Goal: Task Accomplishment & Management: Complete application form

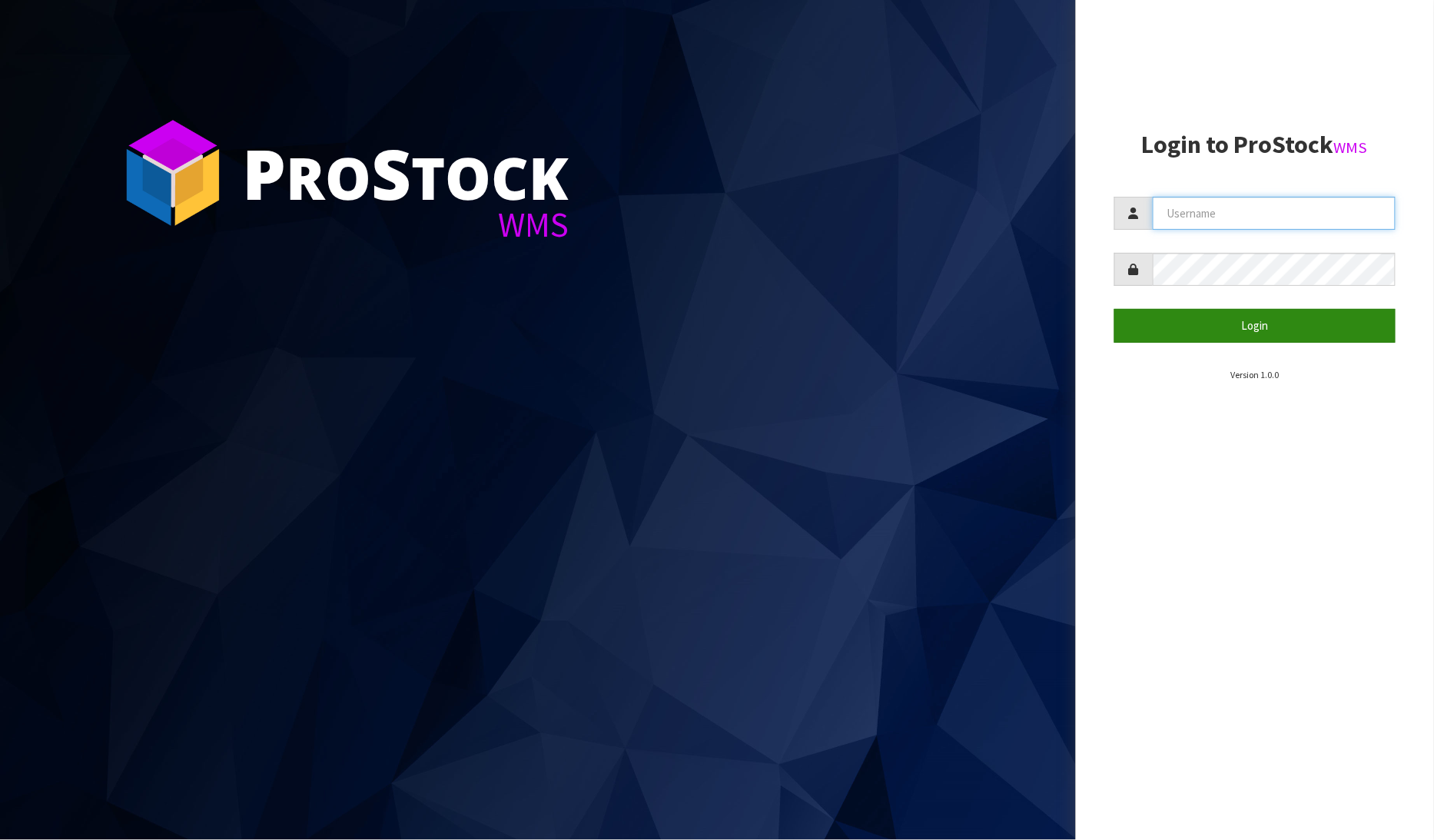
type input "[PERSON_NAME]"
click at [1248, 324] on button "Login" at bounding box center [1256, 325] width 282 height 33
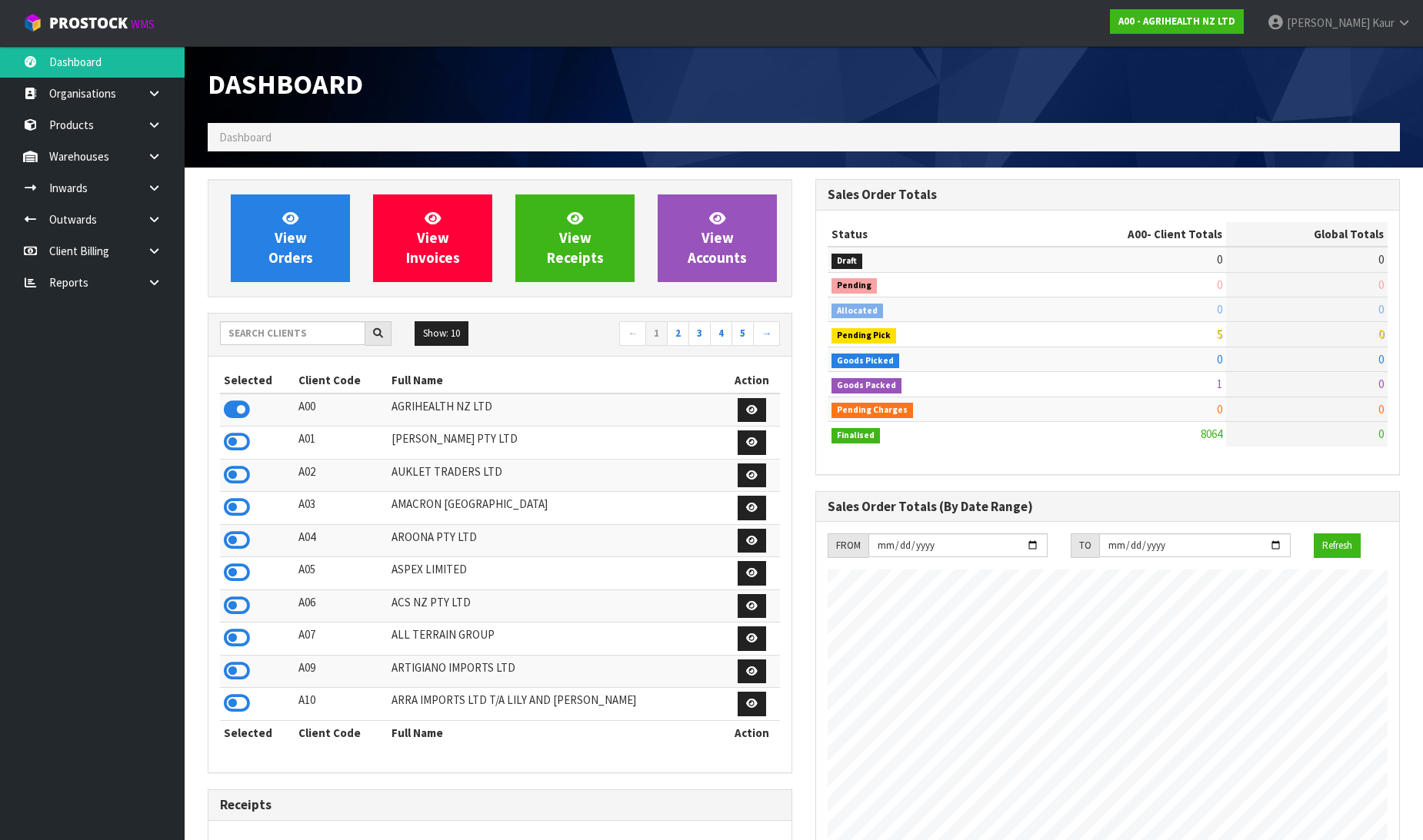
scroll to position [1164, 608]
click at [159, 280] on icon at bounding box center [154, 282] width 14 height 12
drag, startPoint x: 109, startPoint y: 342, endPoint x: 155, endPoint y: 326, distance: 48.7
click at [110, 343] on link "CWL" at bounding box center [92, 345] width 185 height 31
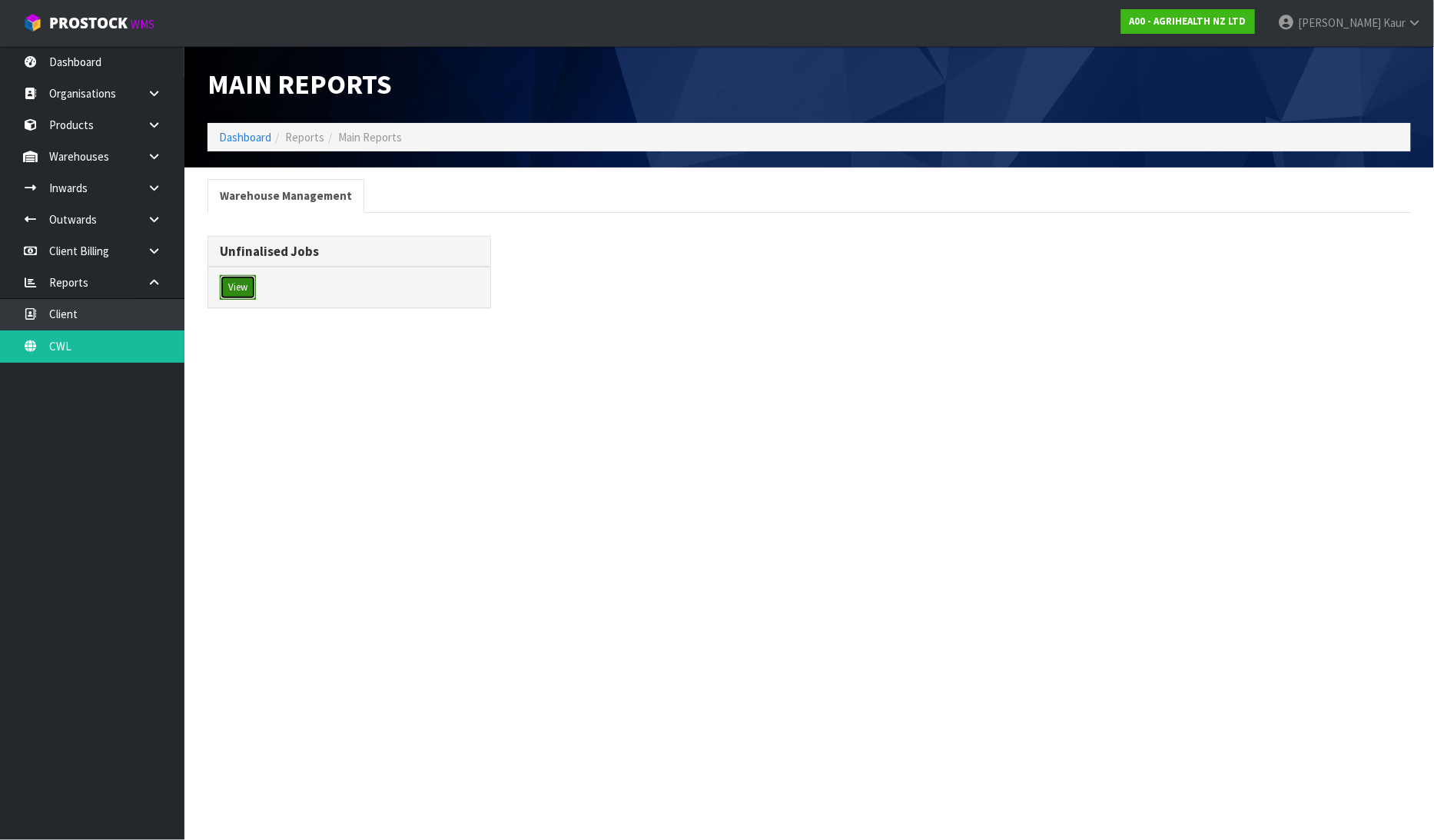
click at [246, 288] on button "View" at bounding box center [238, 288] width 36 height 25
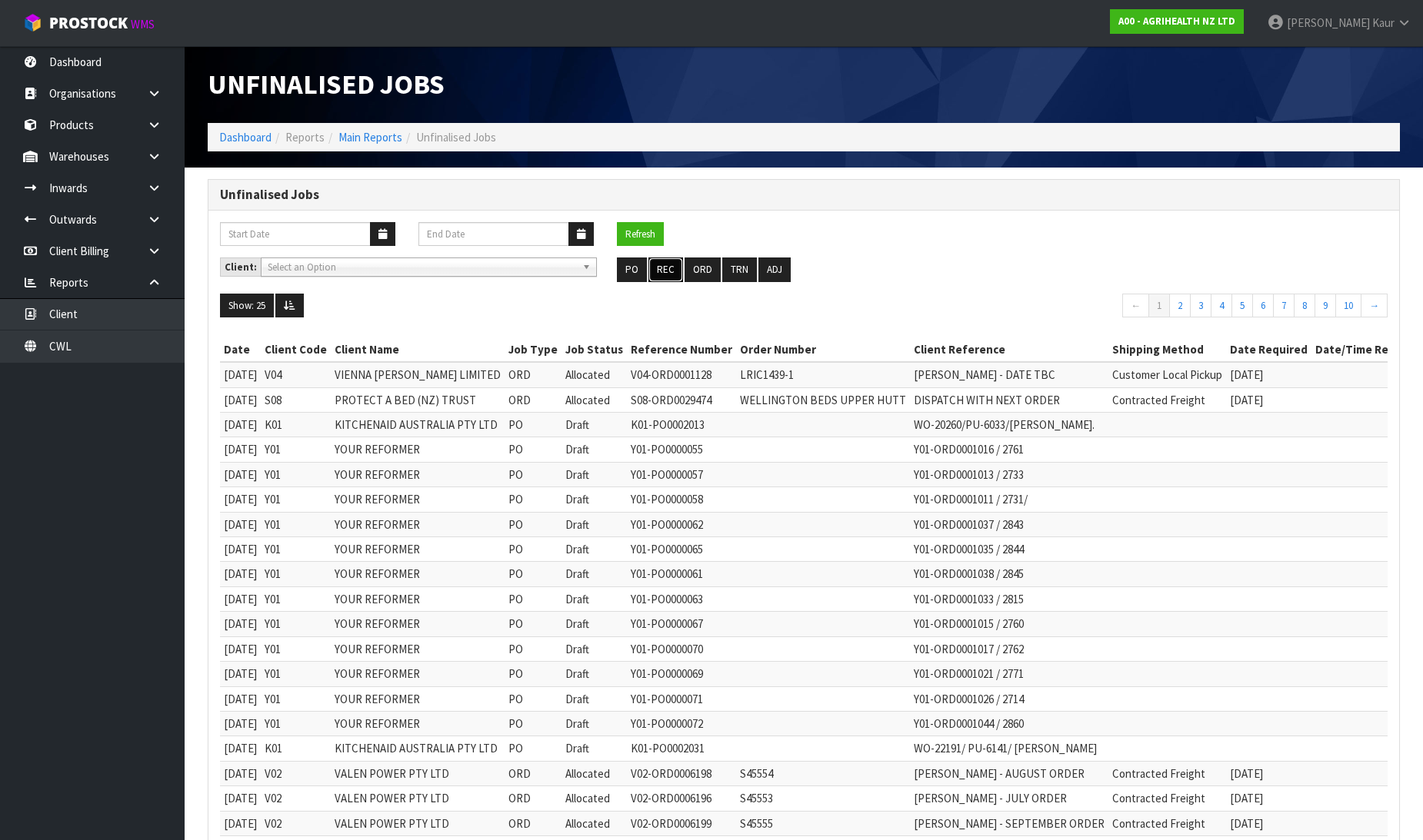
click at [674, 270] on button "REC" at bounding box center [665, 270] width 35 height 25
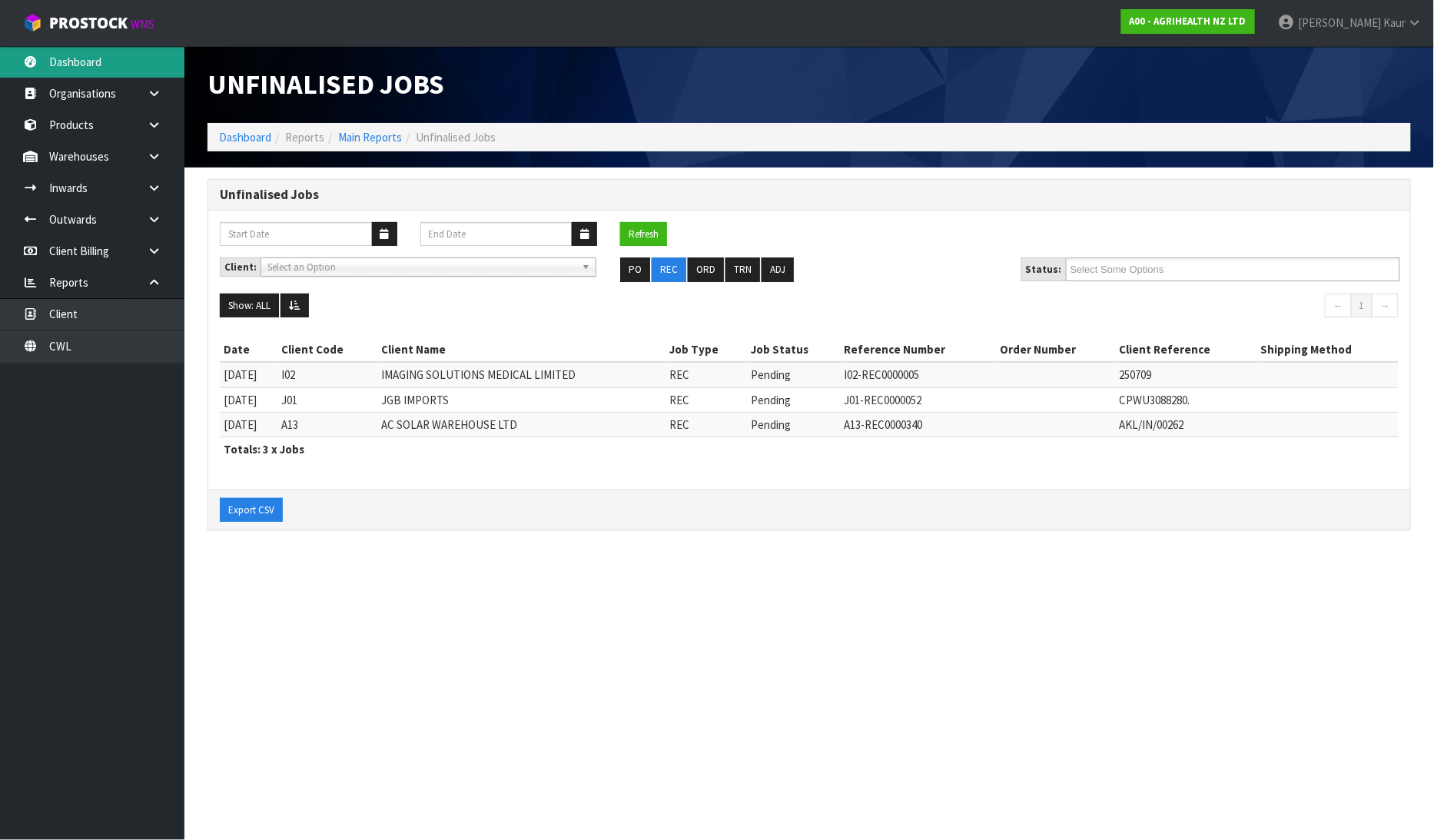
click at [84, 69] on link "Dashboard" at bounding box center [92, 61] width 185 height 31
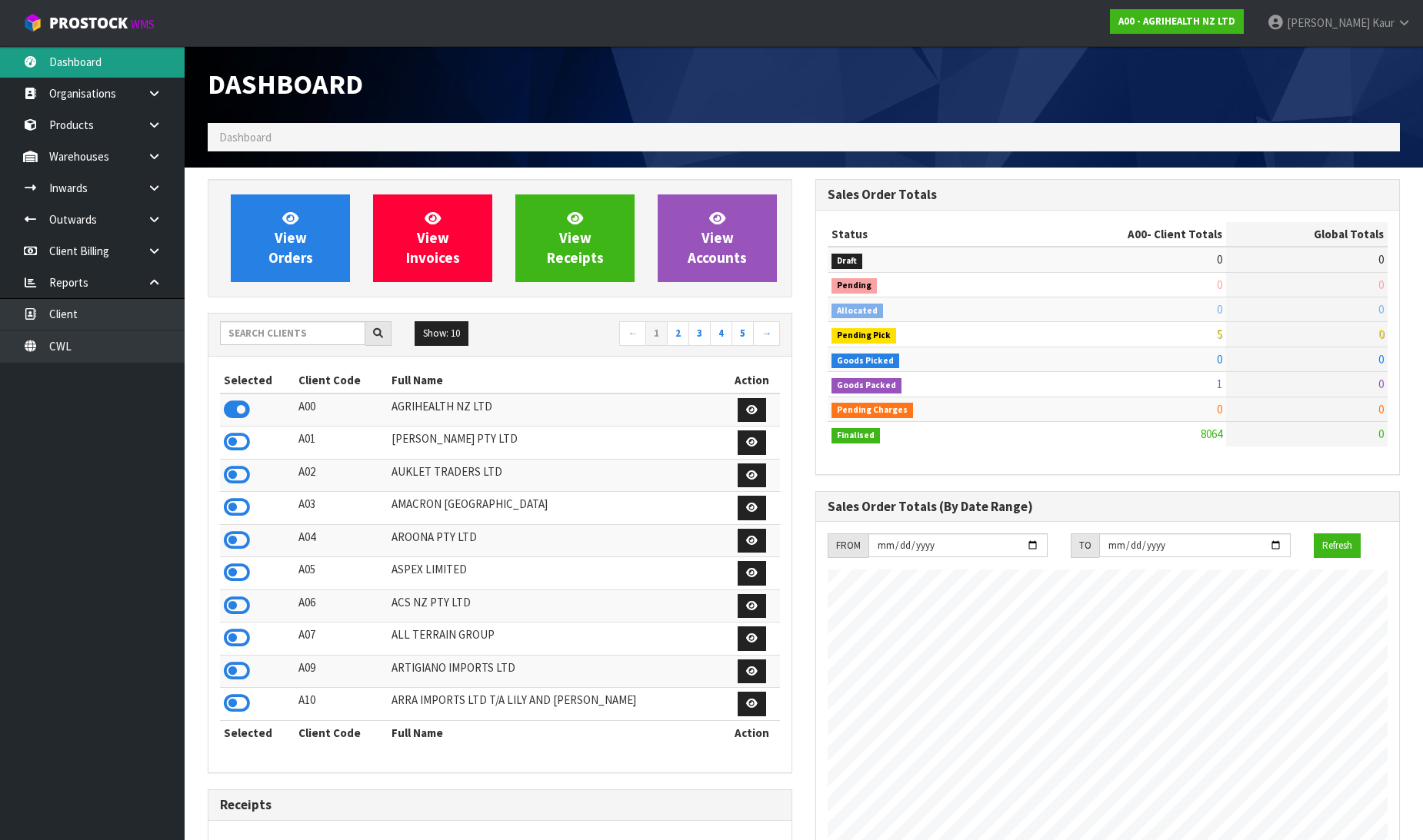
scroll to position [1164, 608]
click at [988, 87] on div "Dashboard" at bounding box center [804, 84] width 1215 height 77
click at [300, 335] on input "text" at bounding box center [293, 333] width 146 height 24
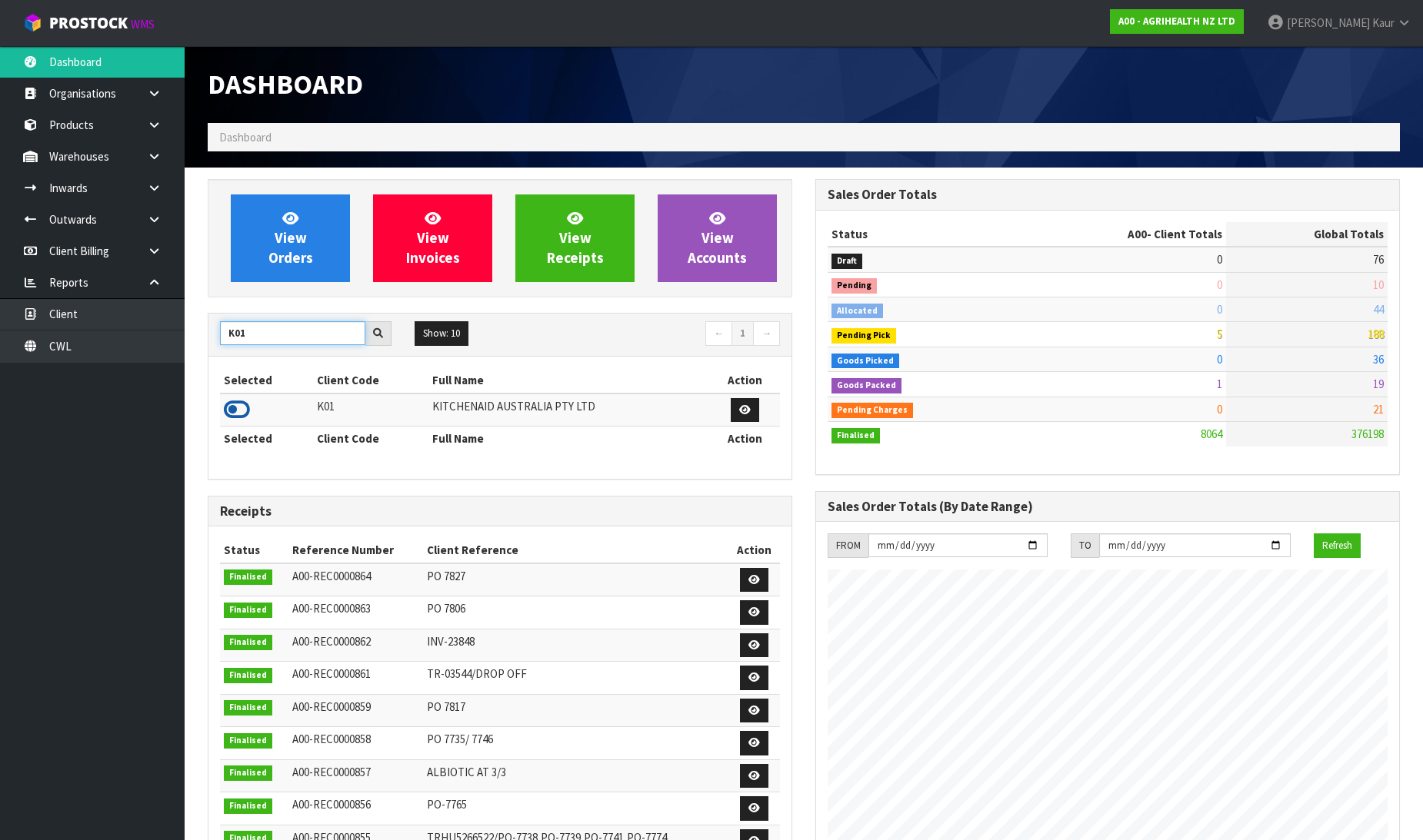
type input "K01"
click at [242, 408] on icon at bounding box center [236, 409] width 26 height 23
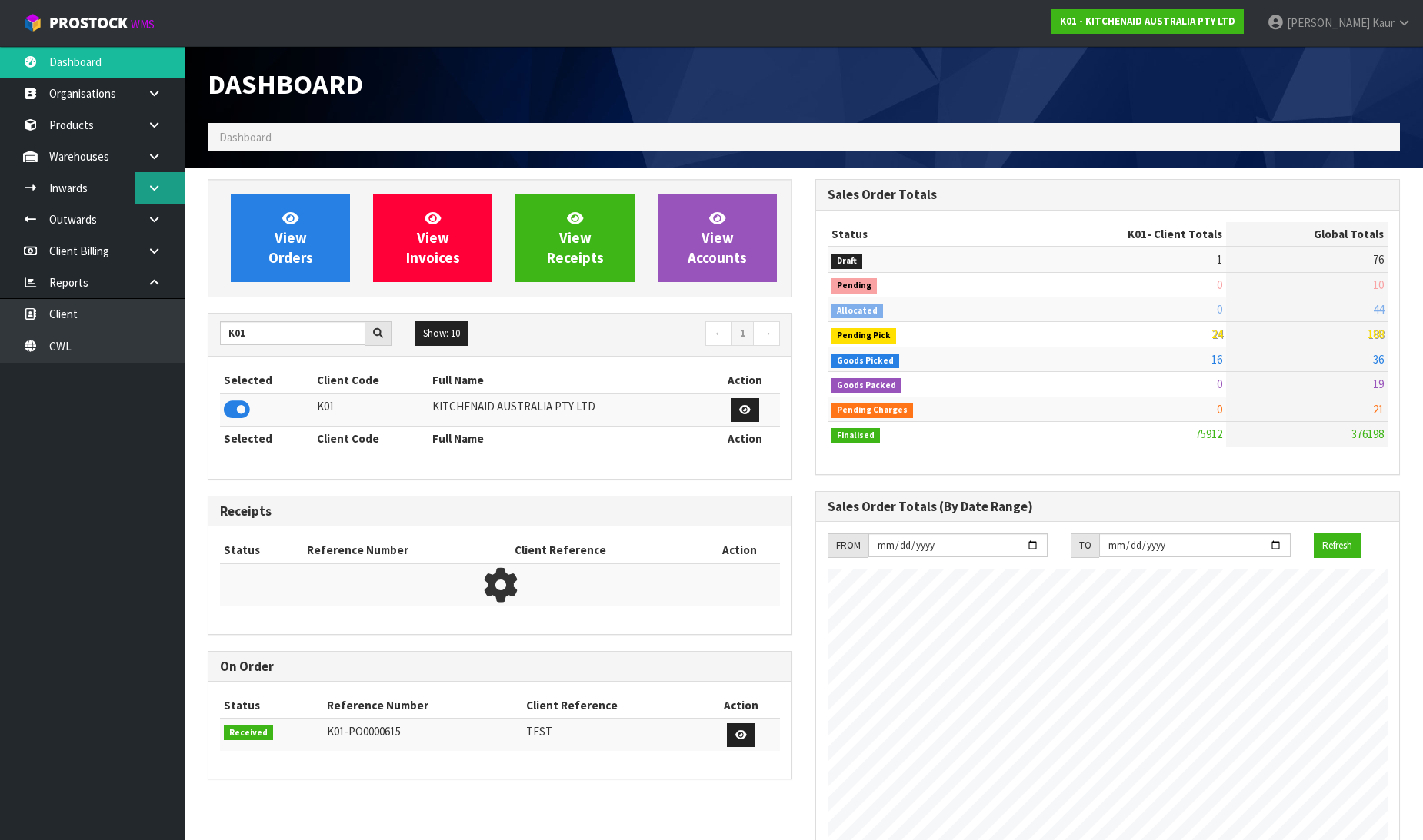
click at [149, 191] on icon at bounding box center [154, 187] width 14 height 12
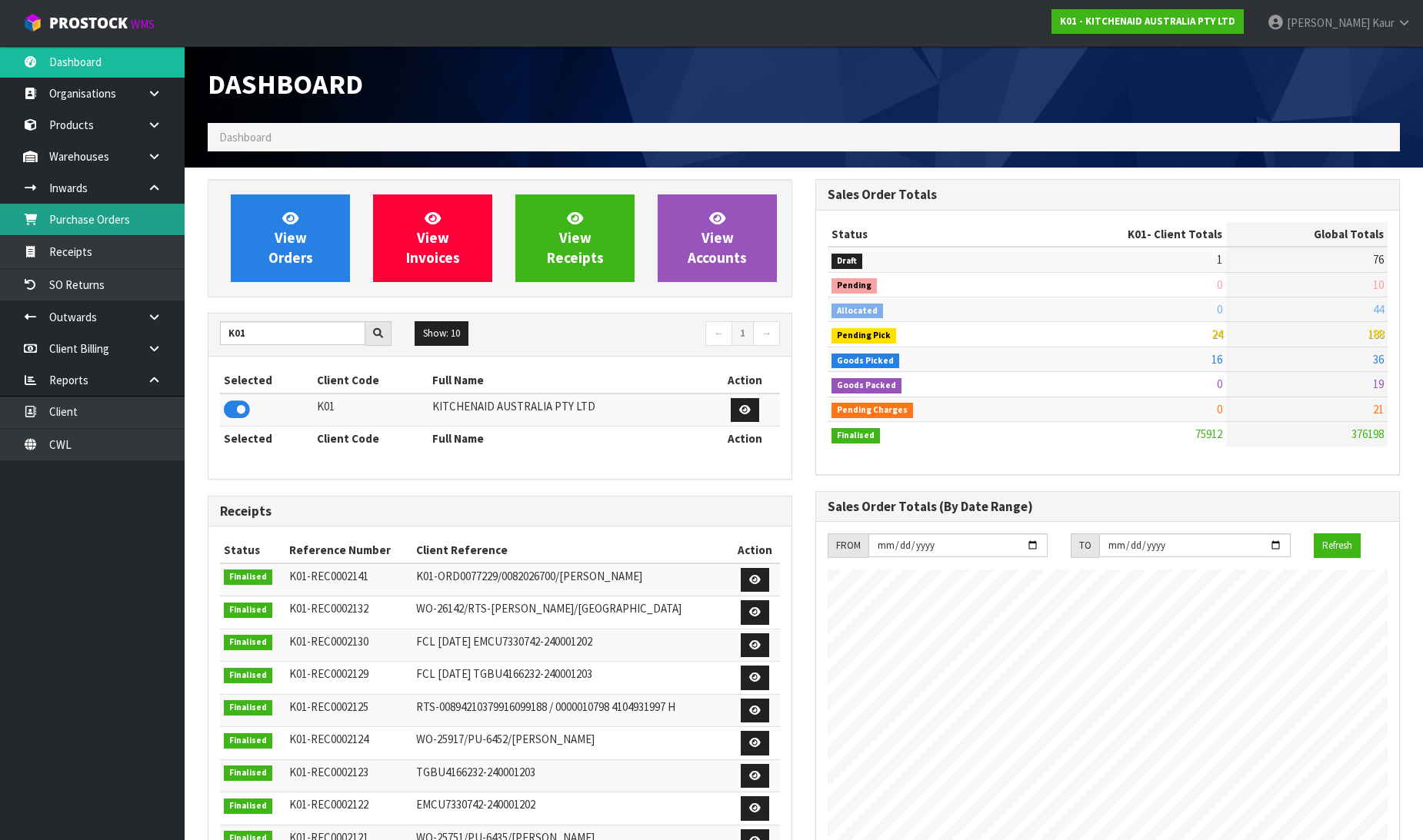
click at [123, 223] on link "Purchase Orders" at bounding box center [92, 218] width 185 height 31
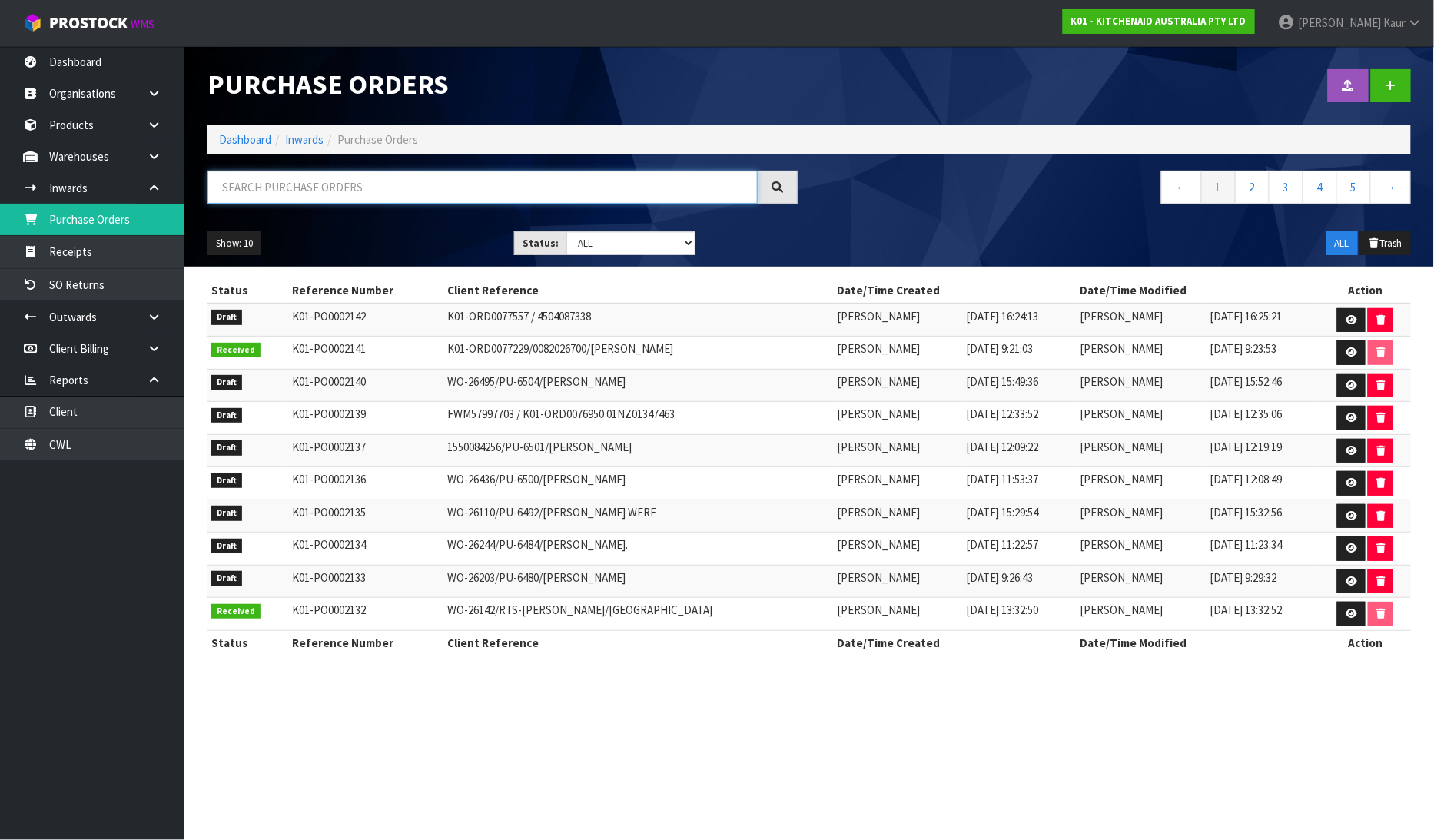
click at [278, 186] on input "text" at bounding box center [483, 186] width 551 height 33
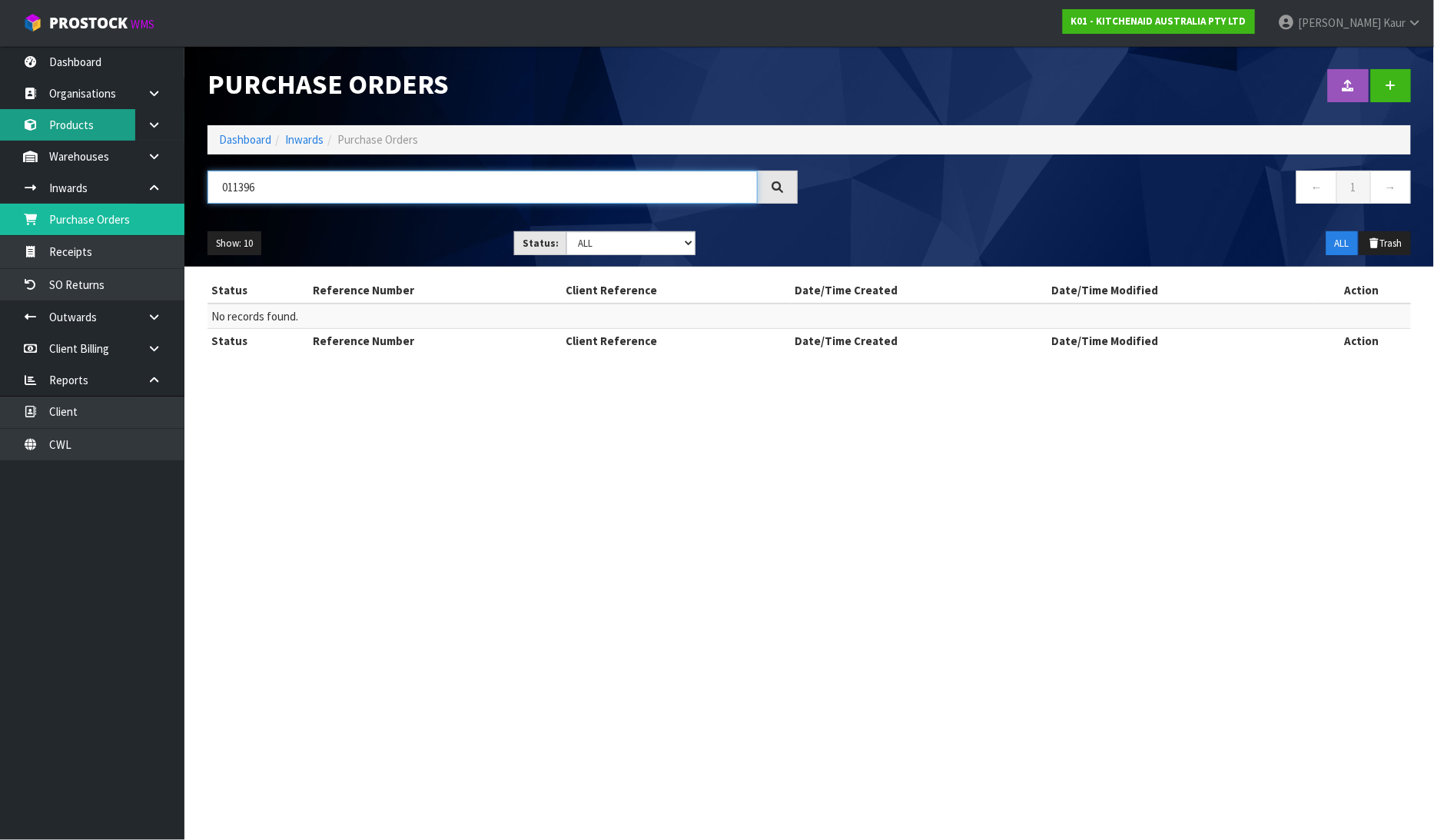
type input "011396"
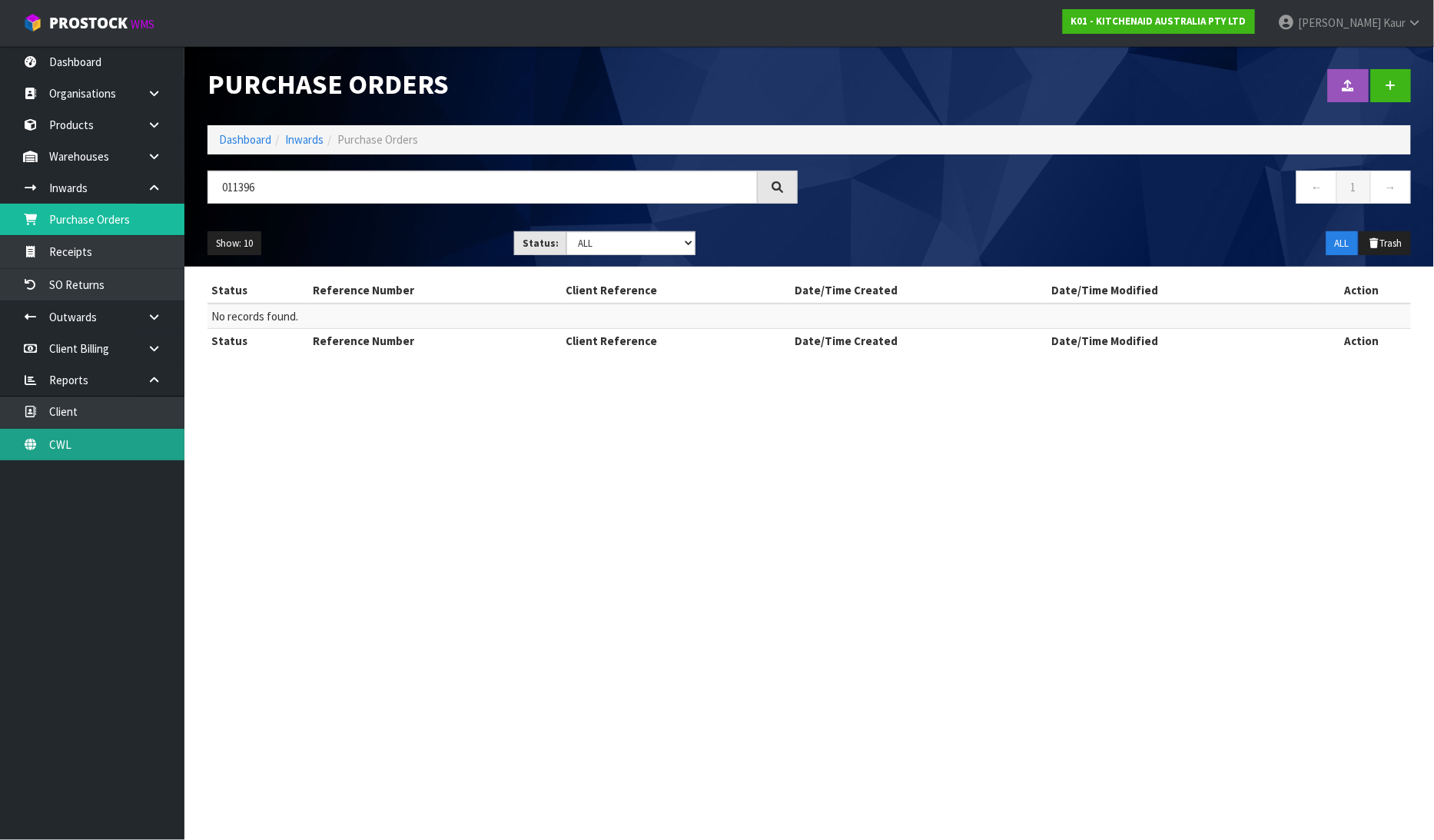
click at [125, 439] on link "CWL" at bounding box center [92, 444] width 185 height 31
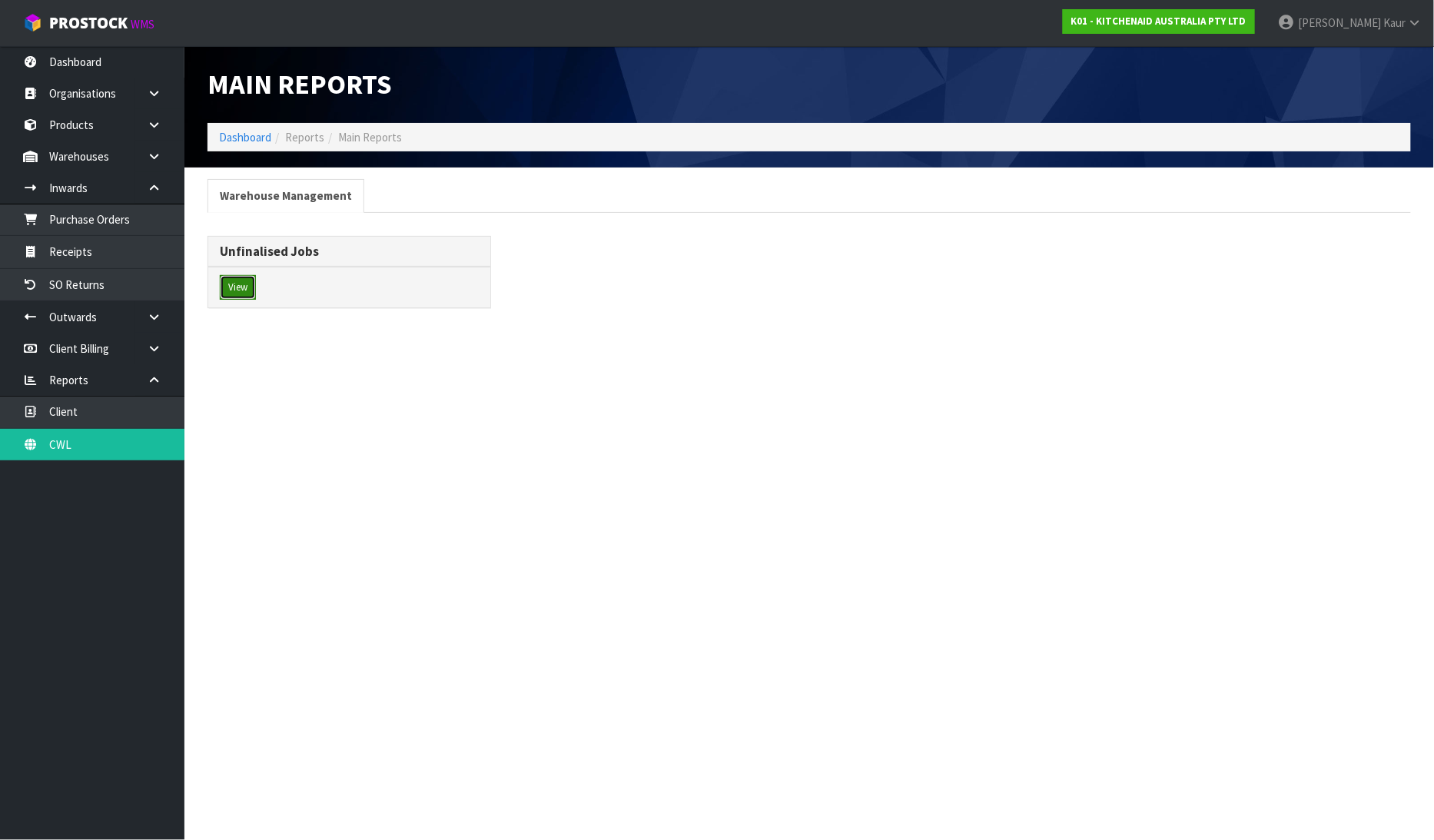
click at [237, 282] on button "View" at bounding box center [238, 288] width 36 height 25
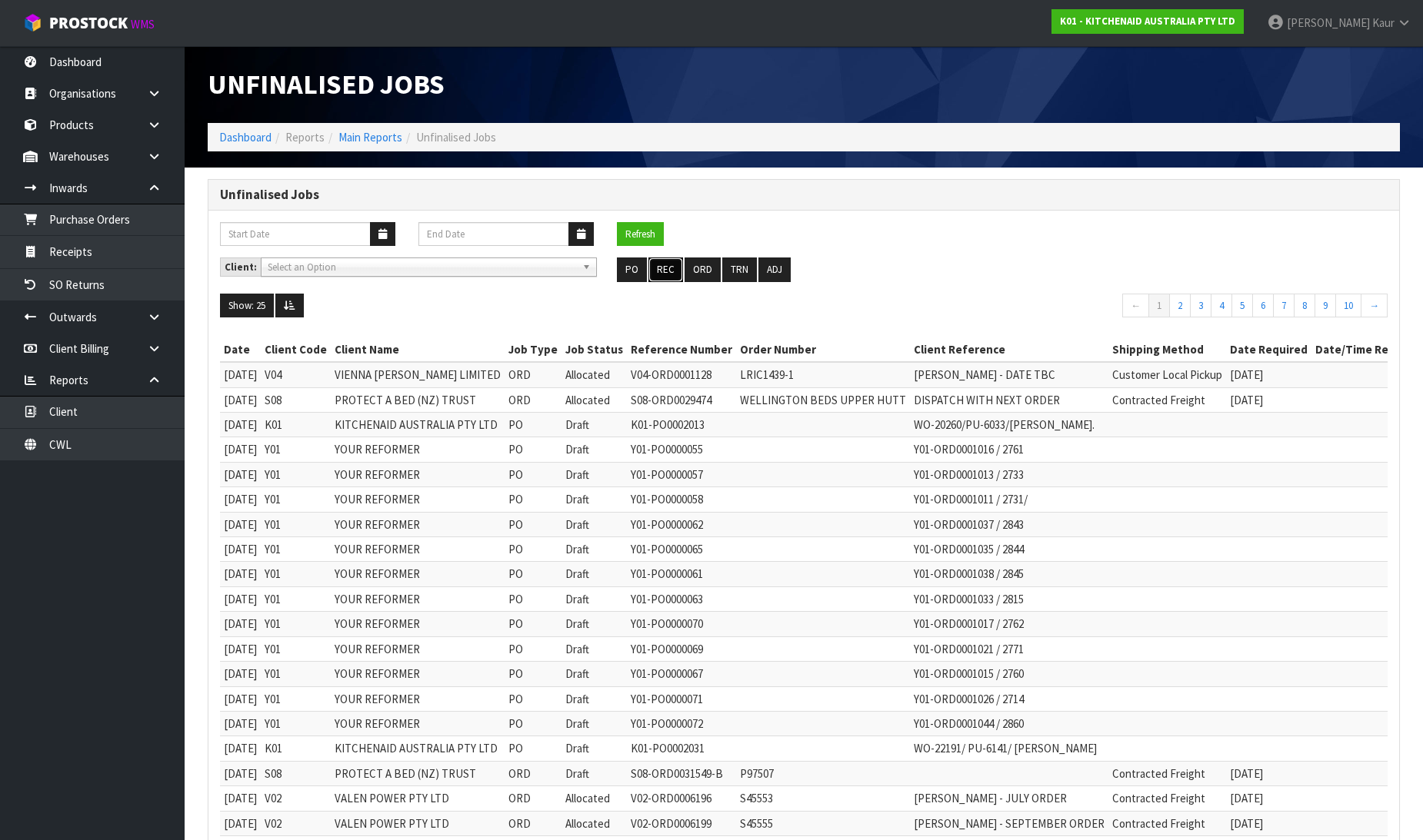
click at [655, 272] on button "REC" at bounding box center [665, 270] width 35 height 25
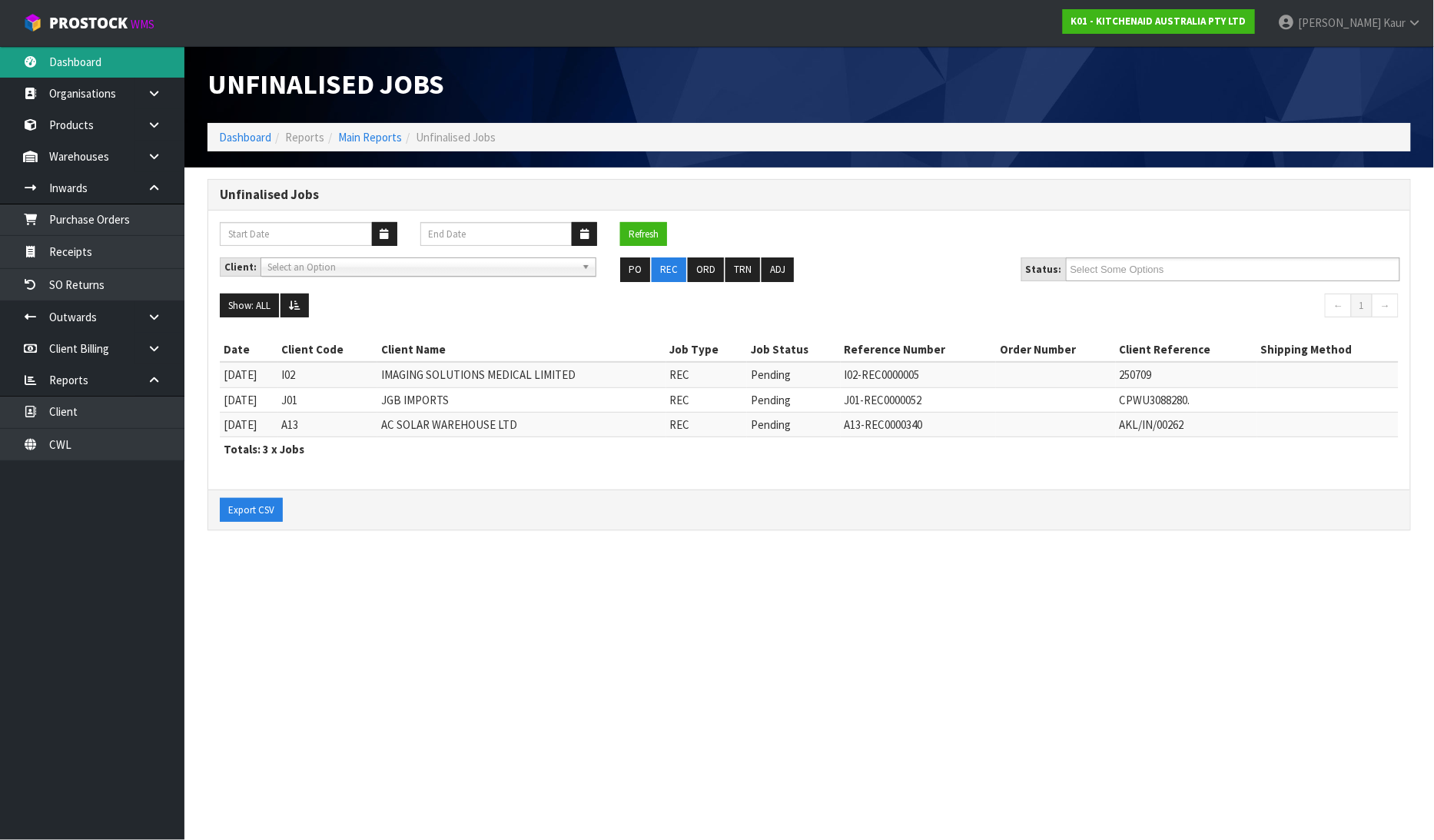
click at [87, 54] on link "Dashboard" at bounding box center [92, 61] width 185 height 31
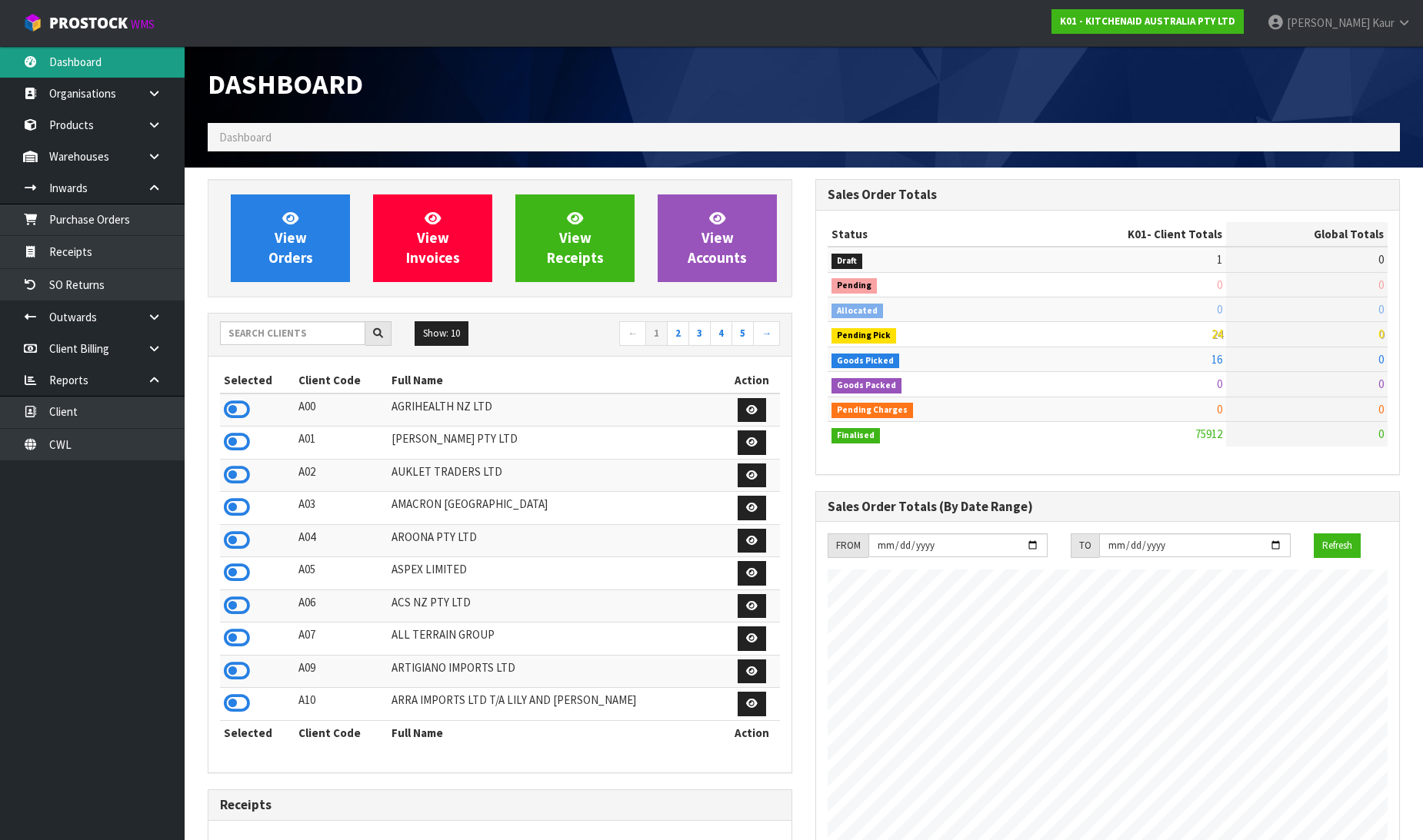
scroll to position [1164, 608]
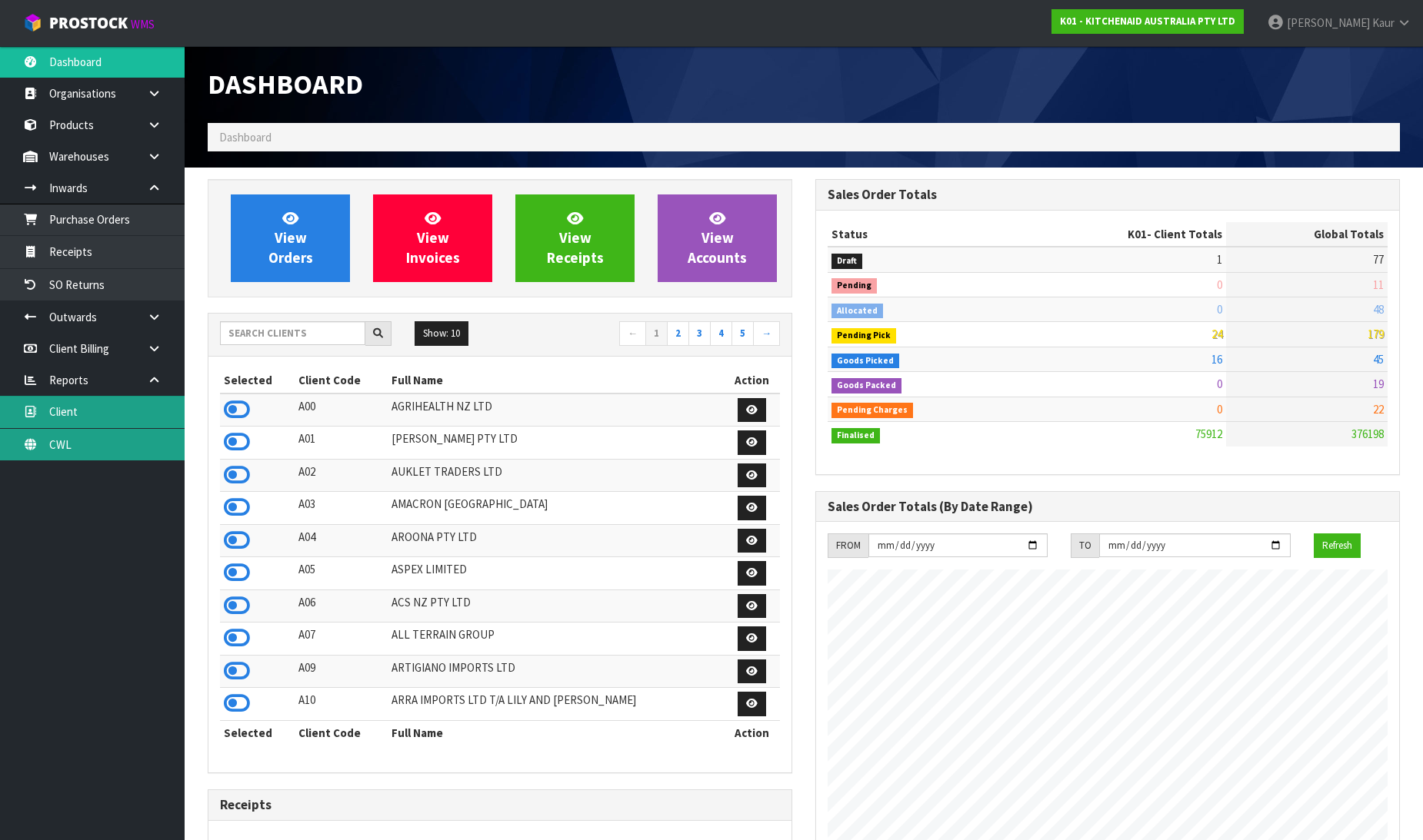
drag, startPoint x: 89, startPoint y: 441, endPoint x: 148, endPoint y: 403, distance: 70.2
click at [91, 439] on link "CWL" at bounding box center [92, 444] width 185 height 31
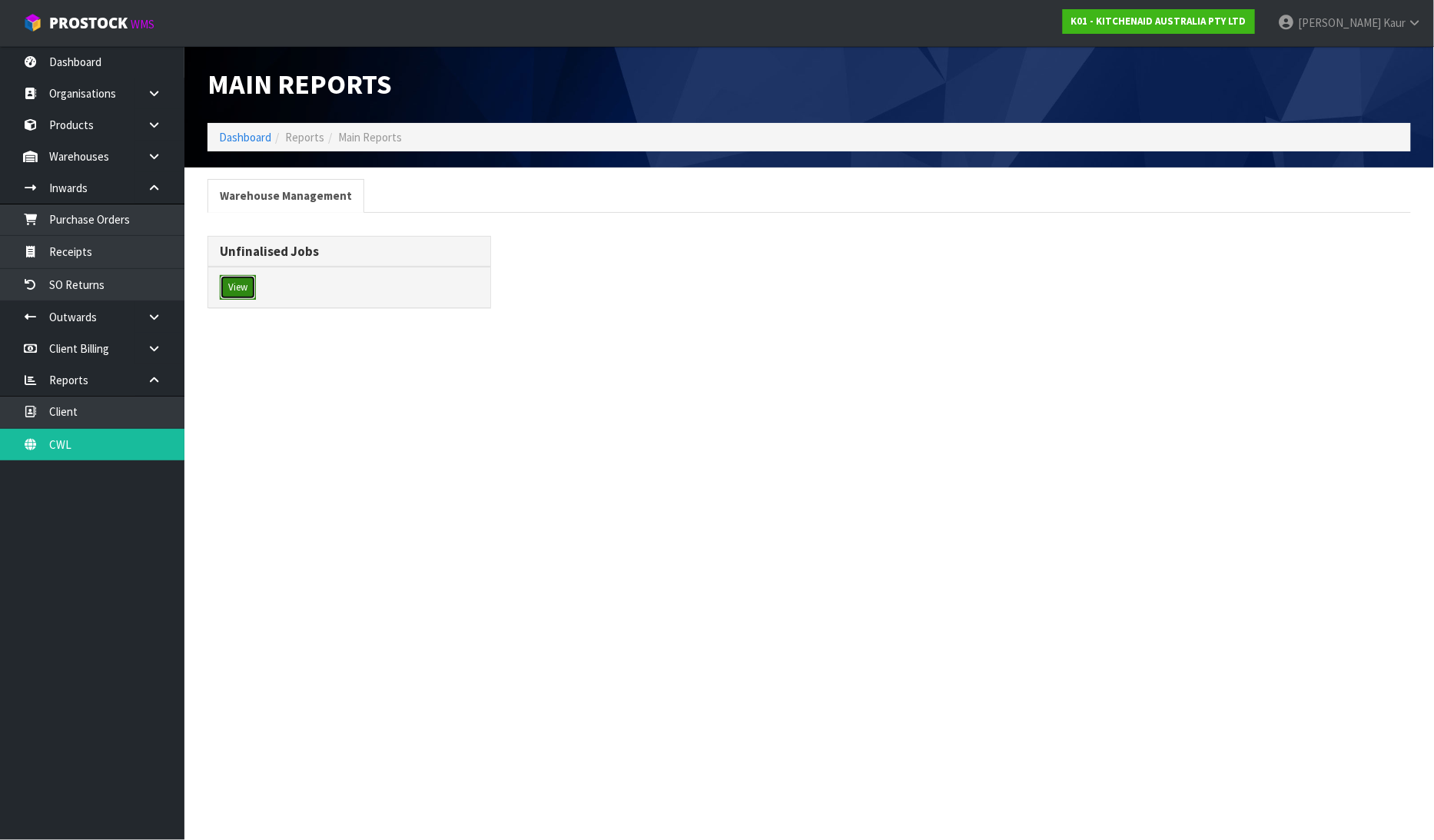
click at [243, 289] on button "View" at bounding box center [238, 288] width 36 height 25
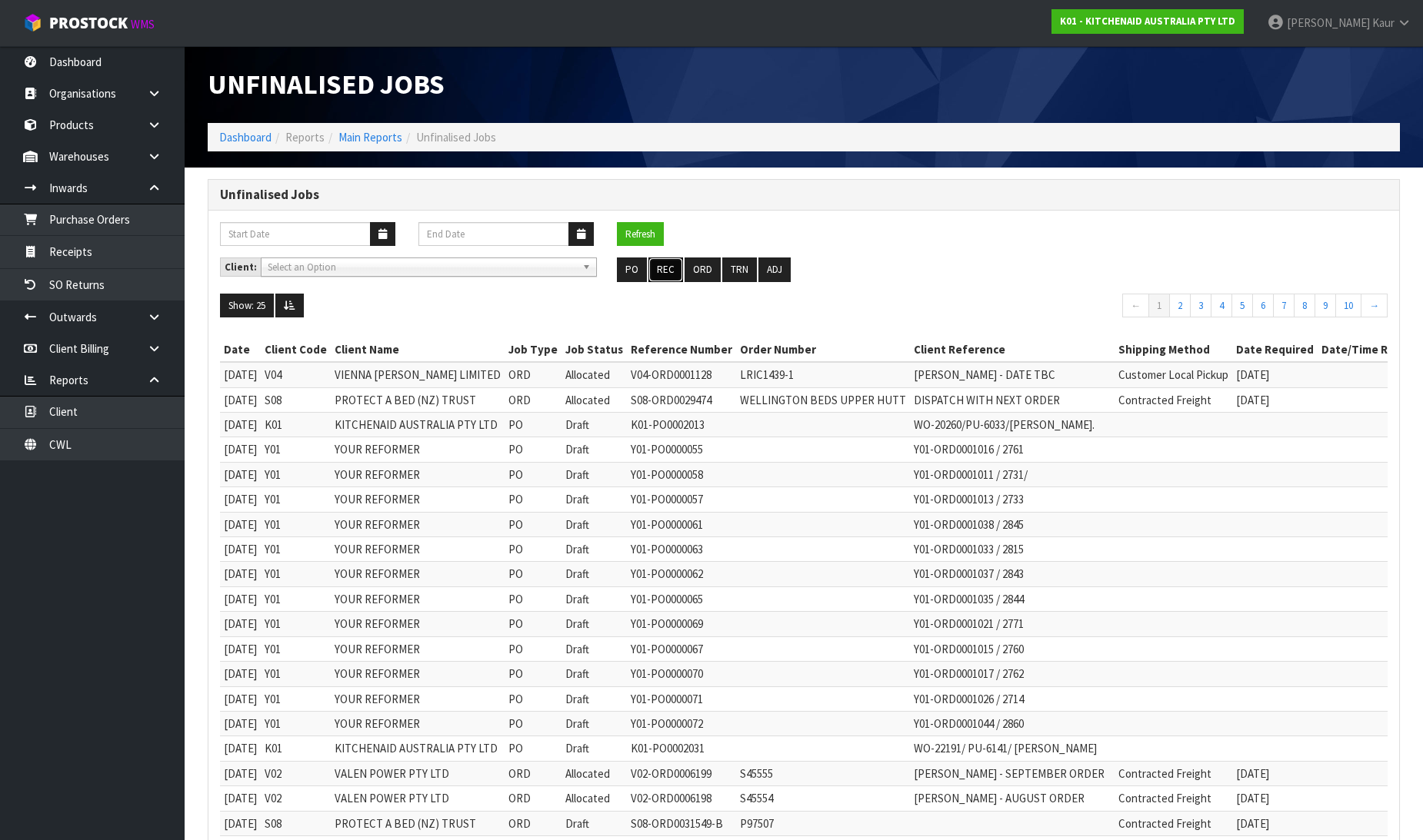
click at [662, 269] on button "REC" at bounding box center [665, 270] width 35 height 25
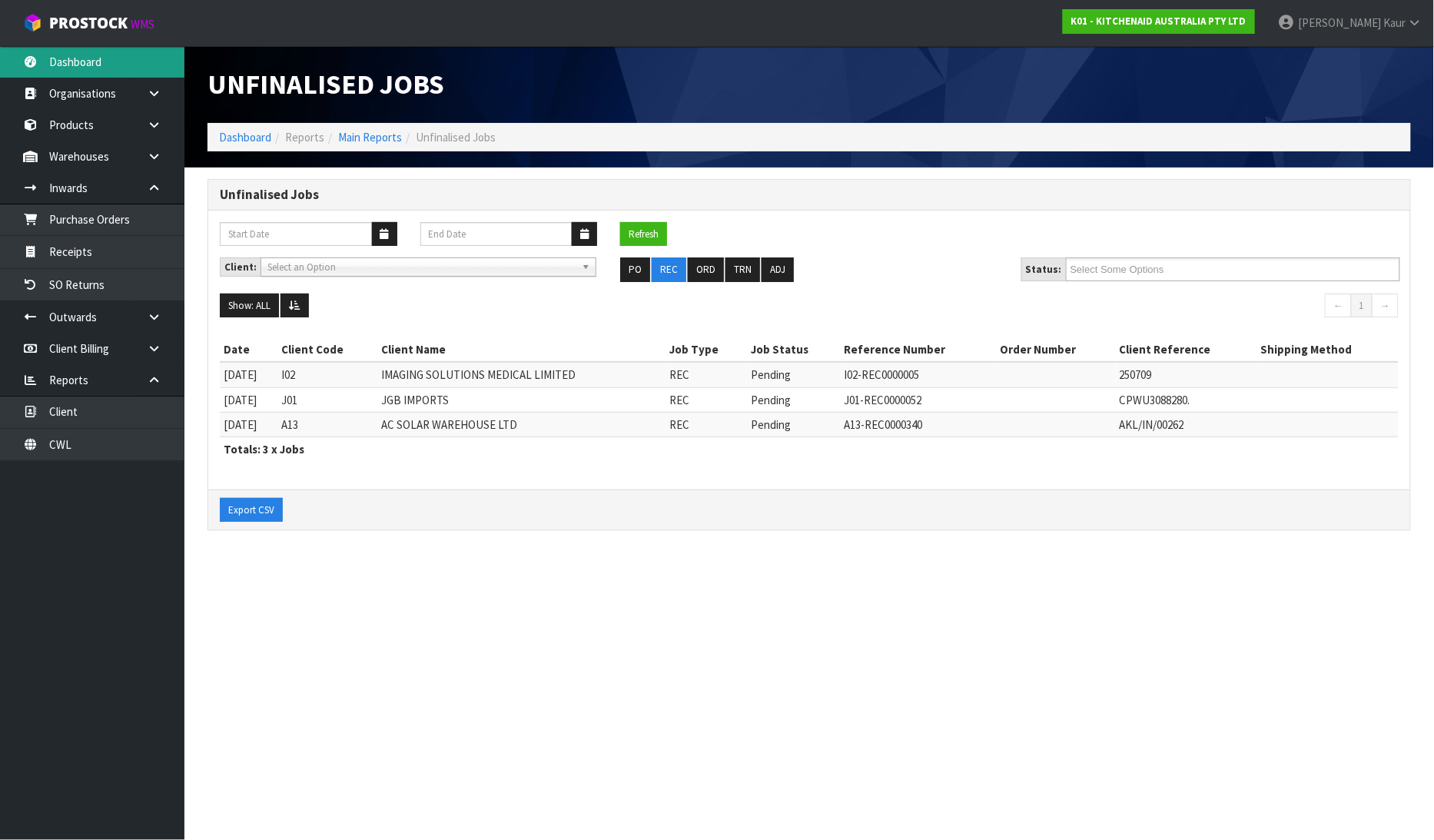
click at [117, 62] on link "Dashboard" at bounding box center [92, 61] width 185 height 31
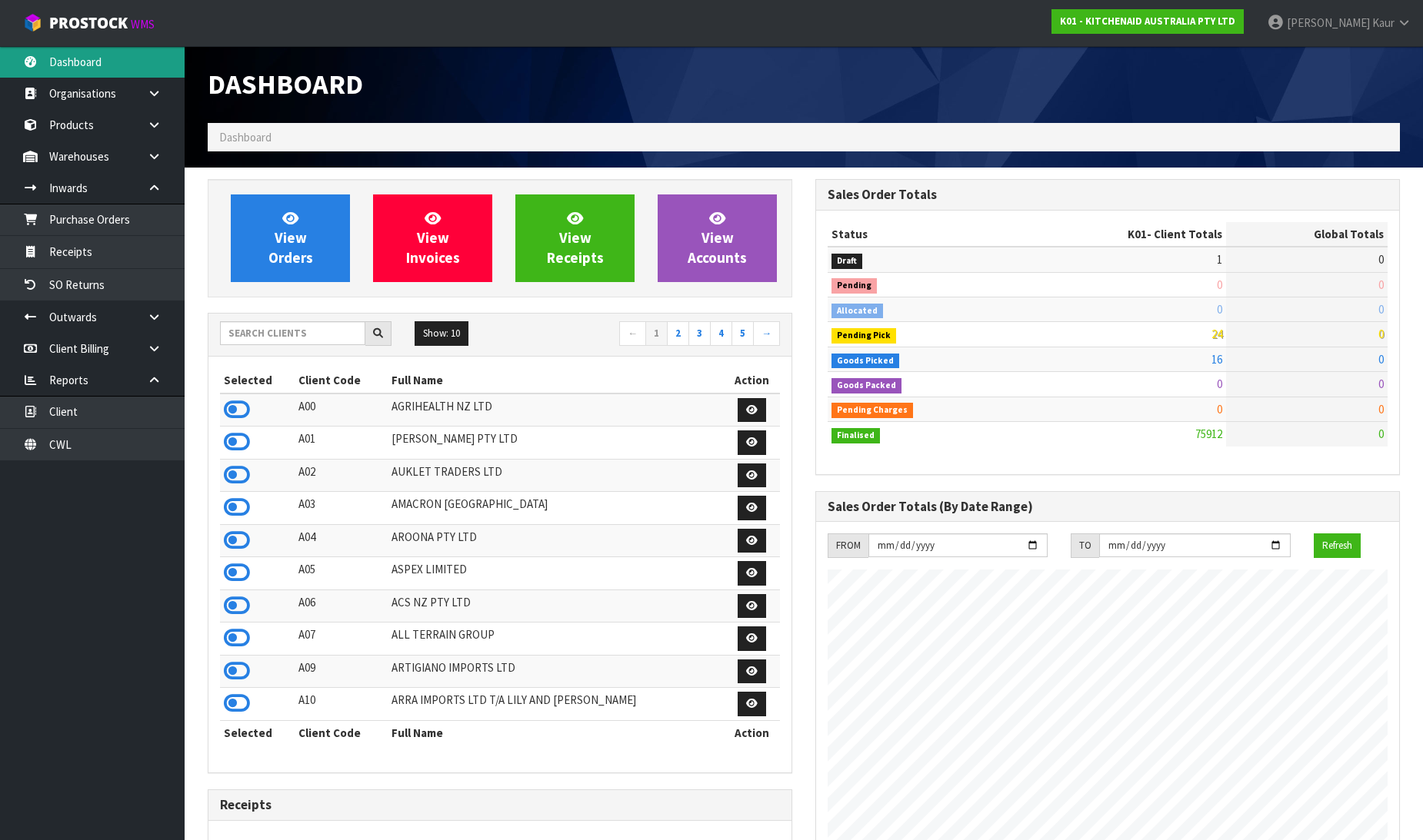
scroll to position [1164, 608]
click at [902, 82] on div "Dashboard" at bounding box center [804, 84] width 1215 height 77
click at [286, 330] on input "text" at bounding box center [293, 333] width 146 height 24
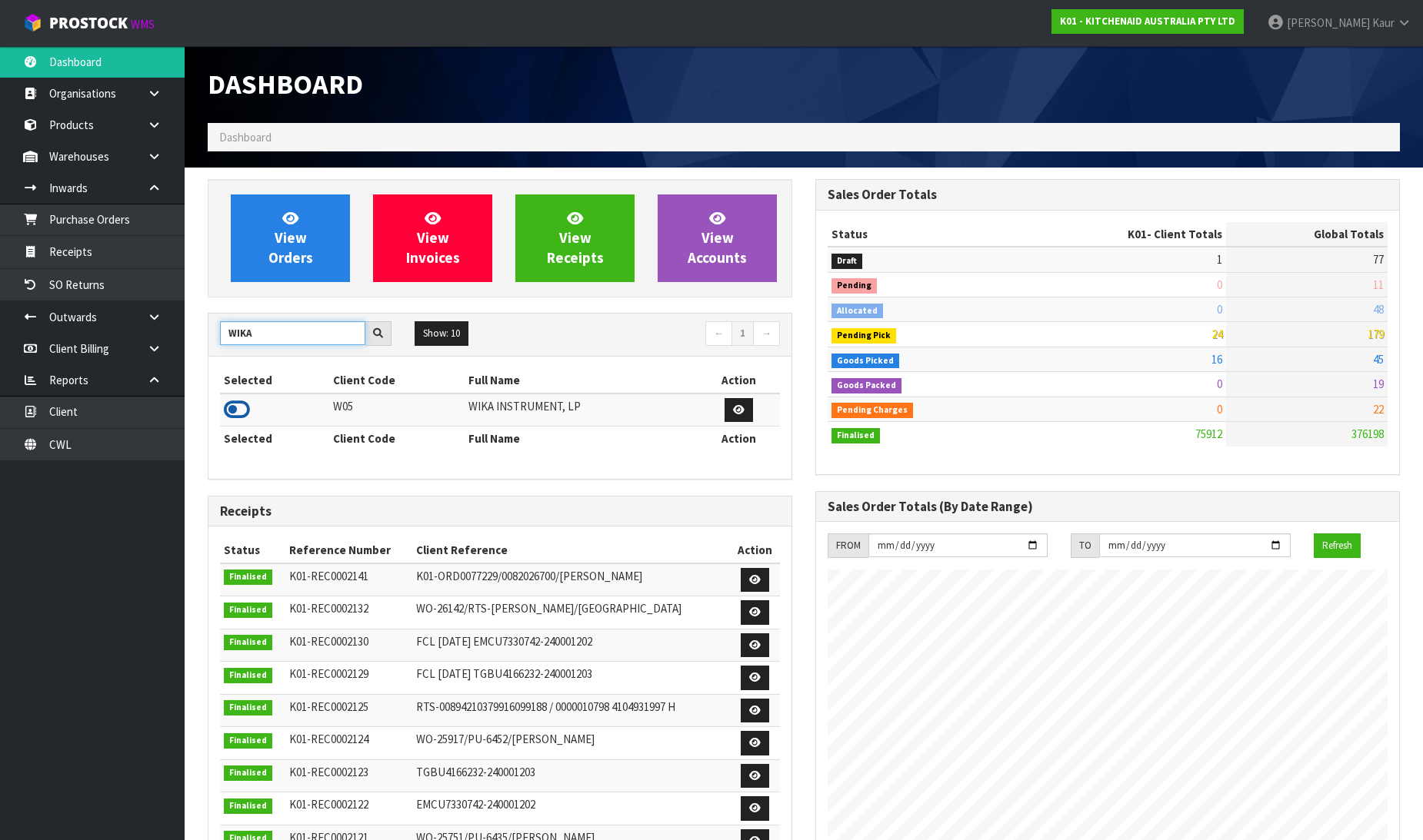
type input "WIKA"
click at [234, 403] on icon at bounding box center [236, 409] width 26 height 23
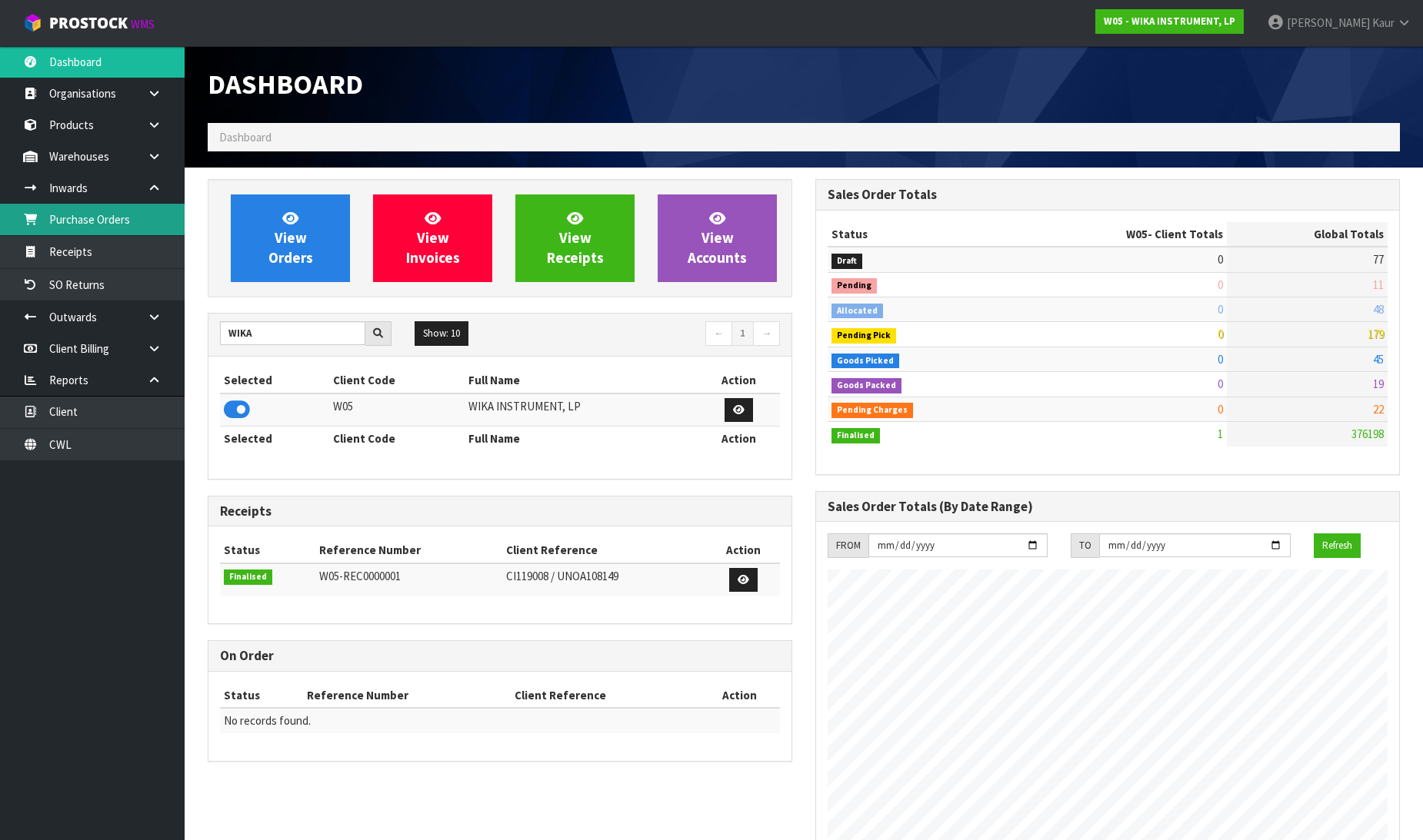
scroll to position [940, 608]
click at [146, 159] on link at bounding box center [159, 155] width 49 height 31
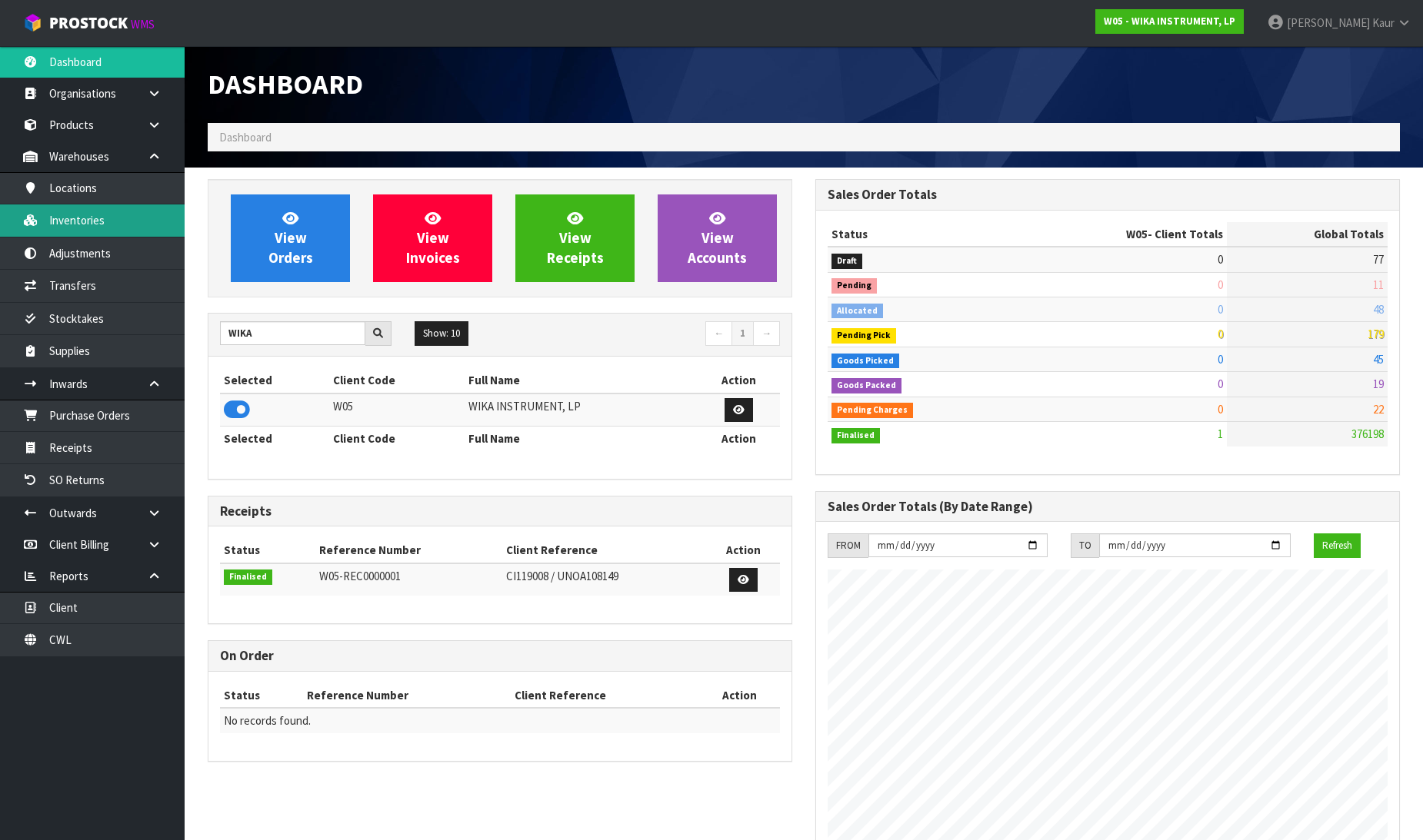
click at [105, 212] on link "Inventories" at bounding box center [92, 219] width 185 height 31
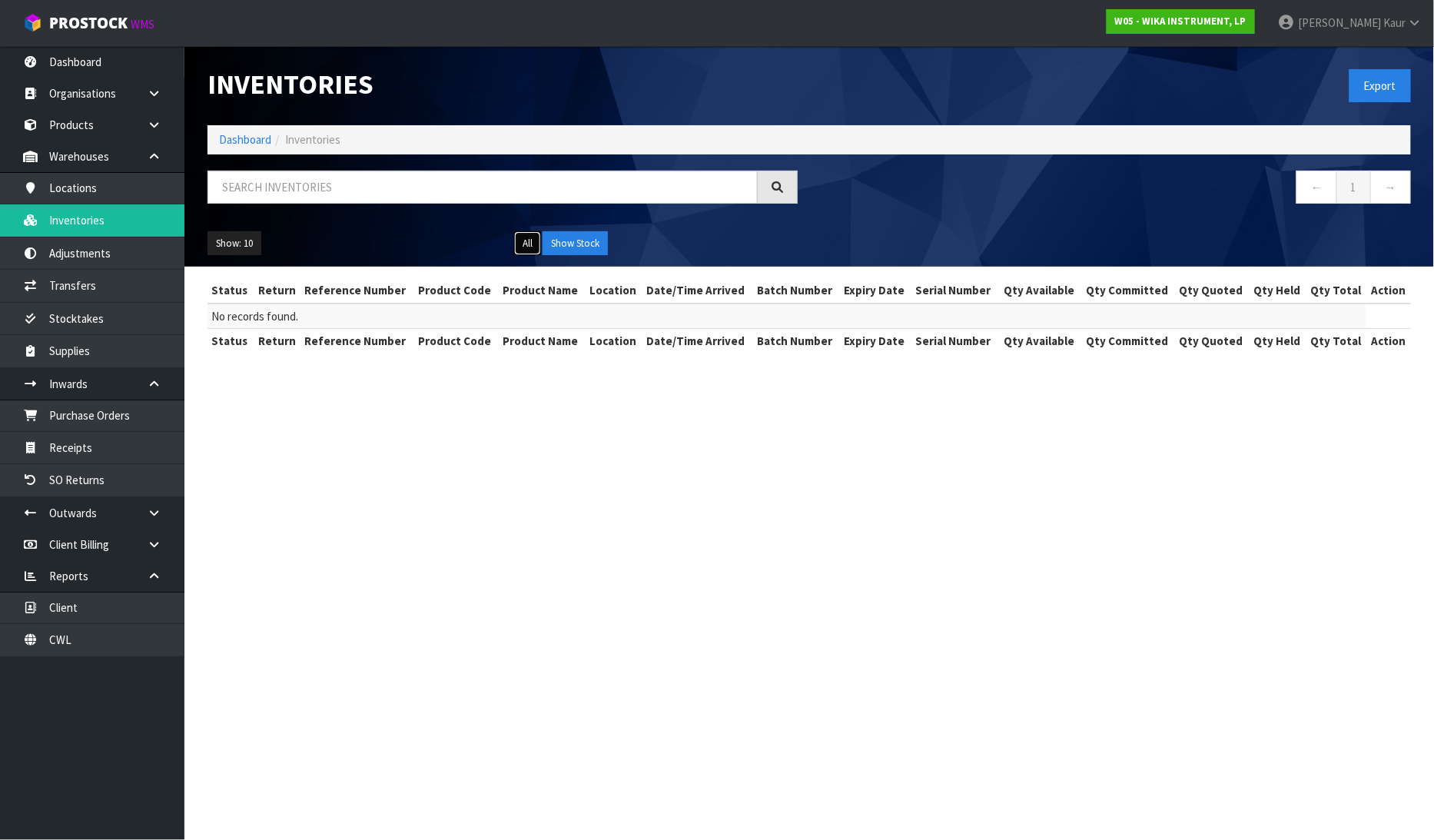
click at [527, 242] on button "All" at bounding box center [527, 244] width 27 height 25
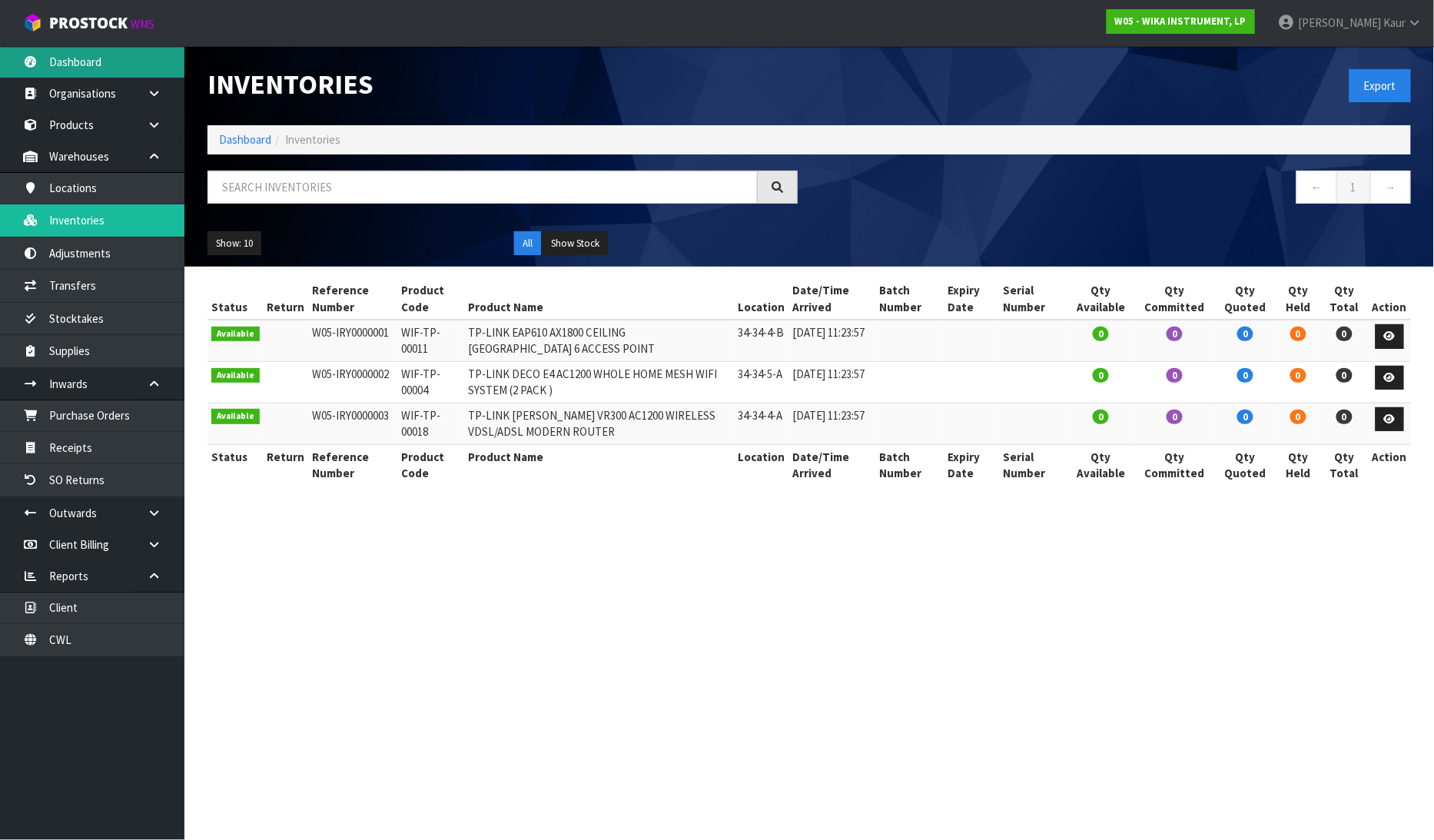
click at [71, 55] on link "Dashboard" at bounding box center [92, 61] width 185 height 31
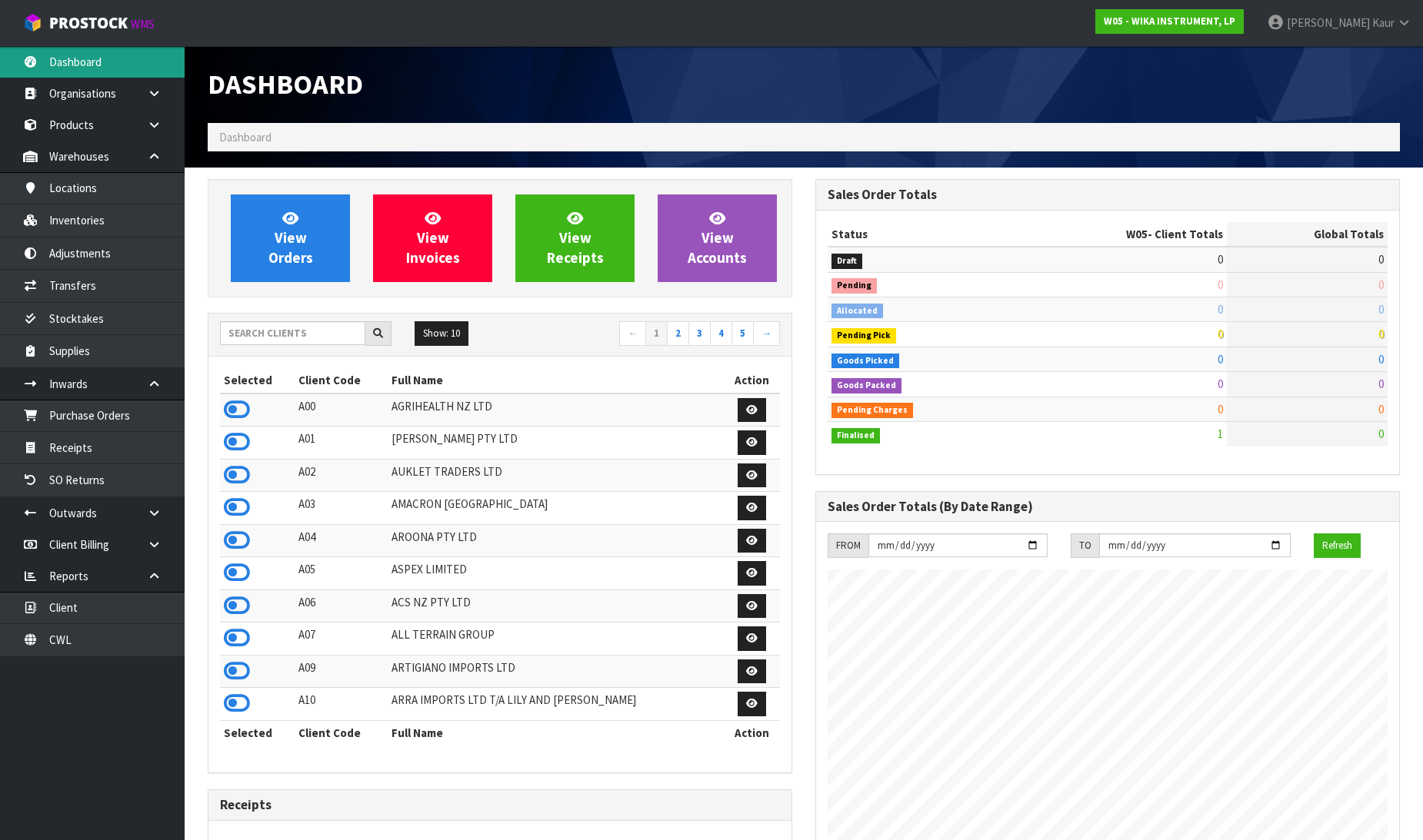
scroll to position [940, 608]
click at [264, 335] on input "text" at bounding box center [293, 333] width 146 height 24
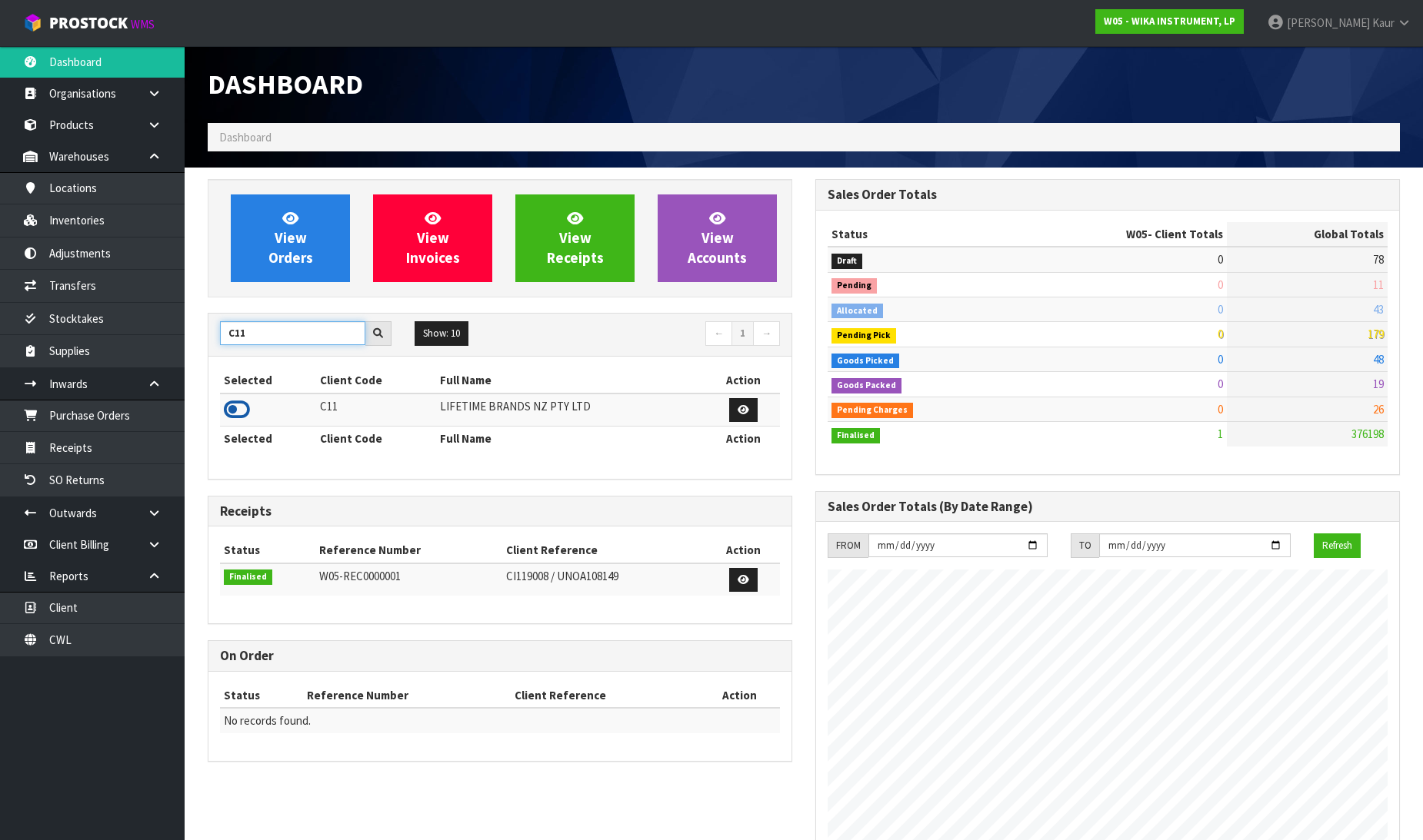
type input "C11"
click at [236, 421] on icon at bounding box center [236, 409] width 26 height 23
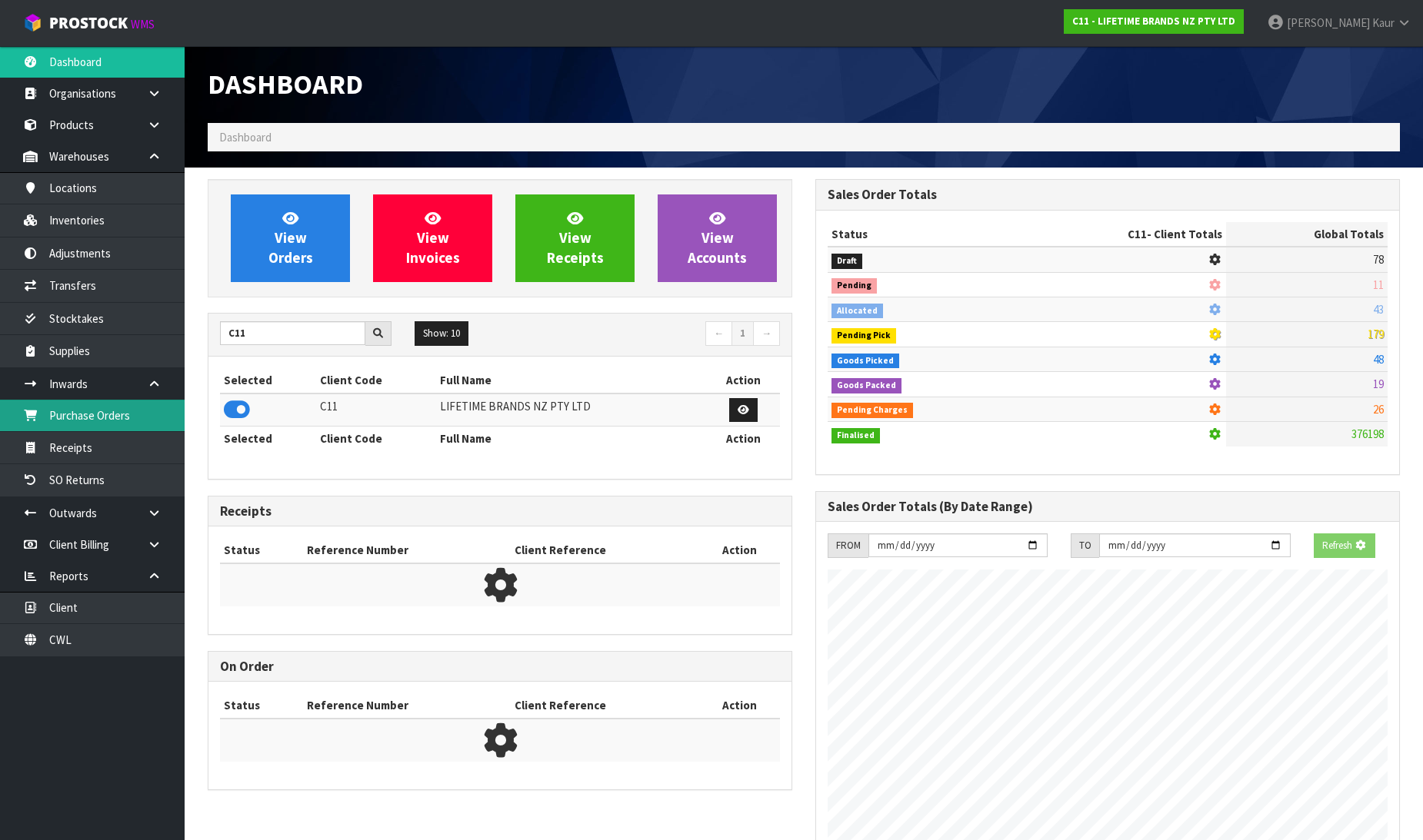
scroll to position [958, 608]
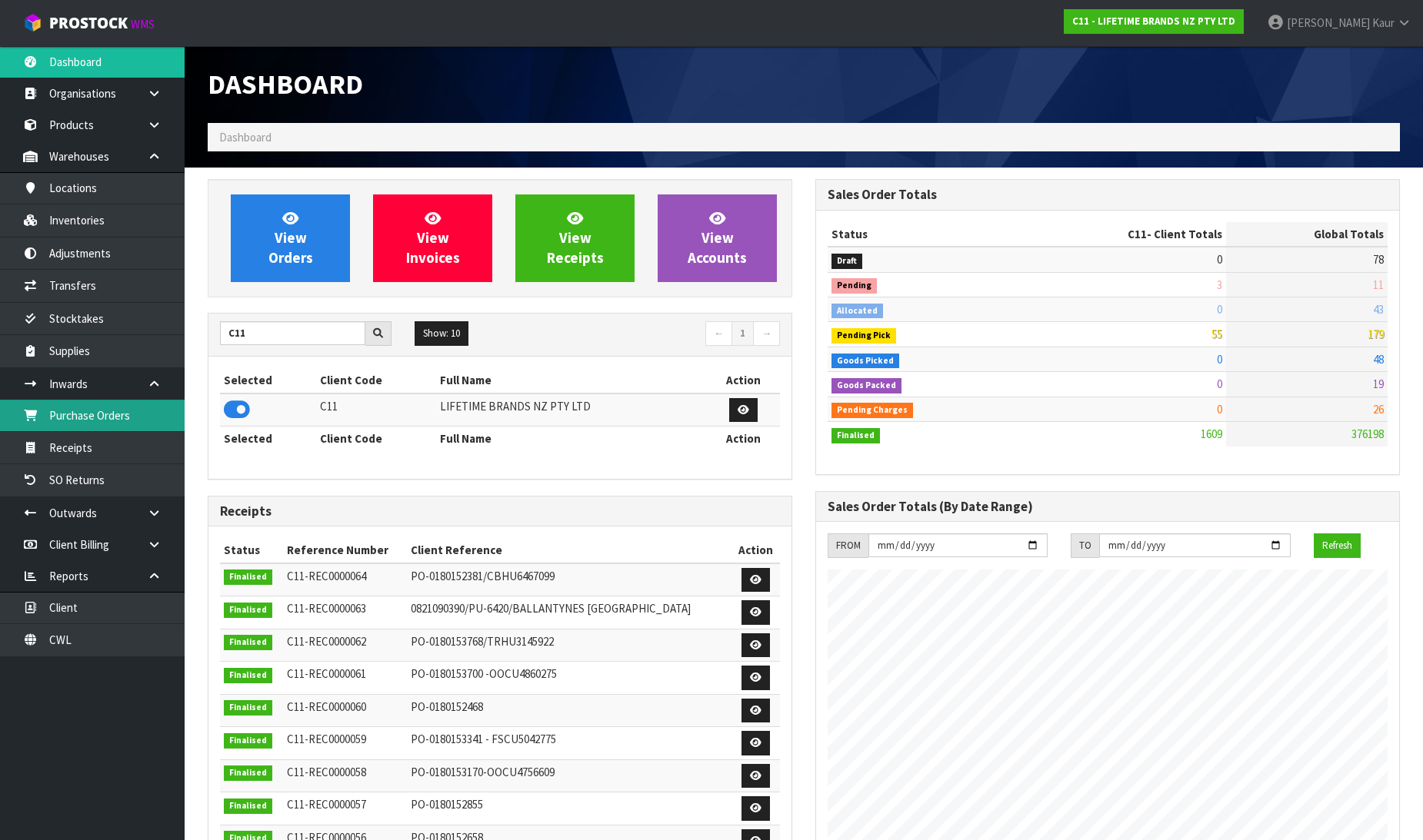
click at [158, 419] on link "Purchase Orders" at bounding box center [92, 415] width 185 height 31
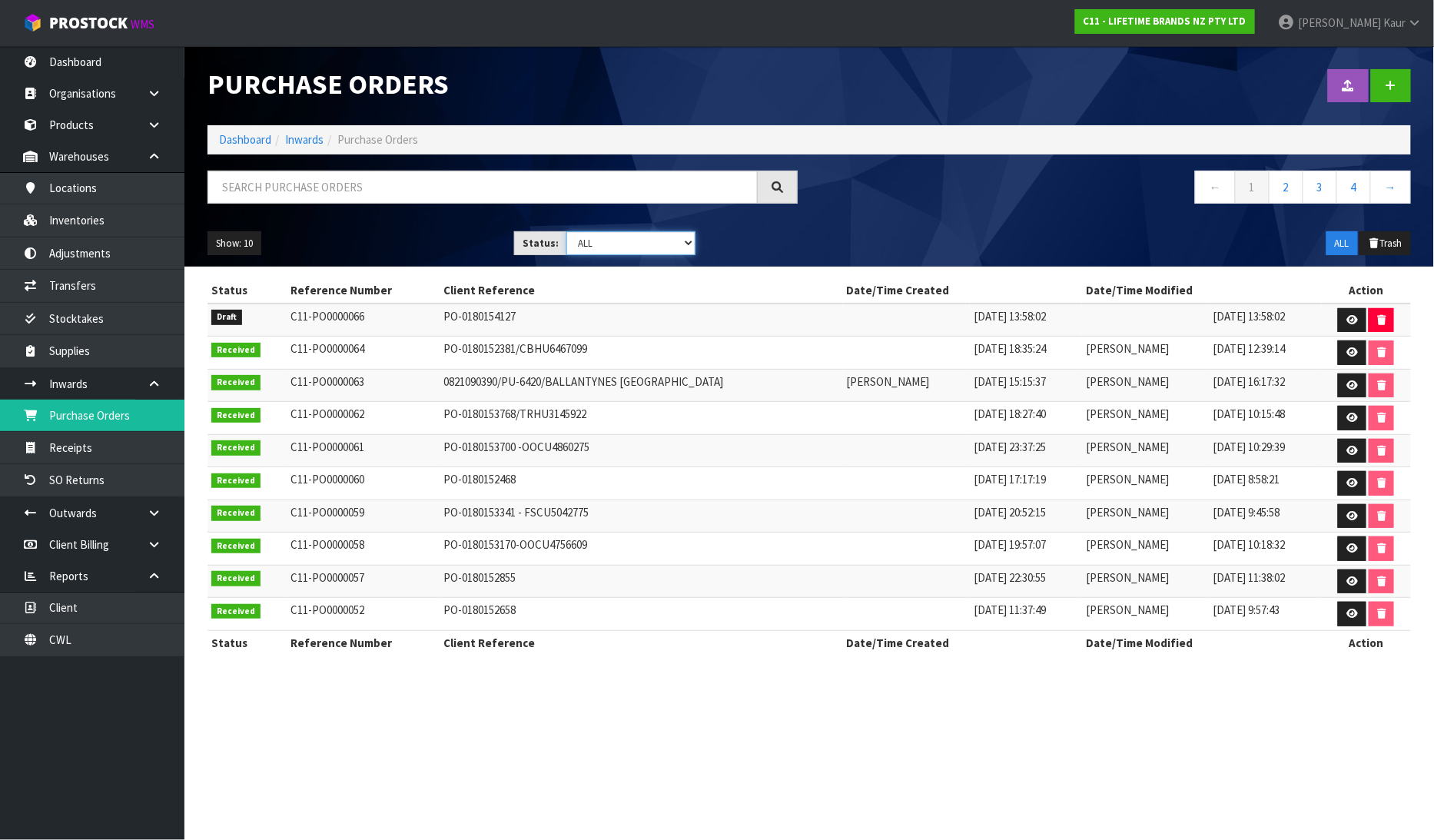
click at [684, 243] on select "Draft Pending Received Cancelled ALL" at bounding box center [630, 243] width 129 height 24
select select "string:0"
click at [566, 232] on select "Draft Pending Received Cancelled ALL" at bounding box center [630, 243] width 129 height 24
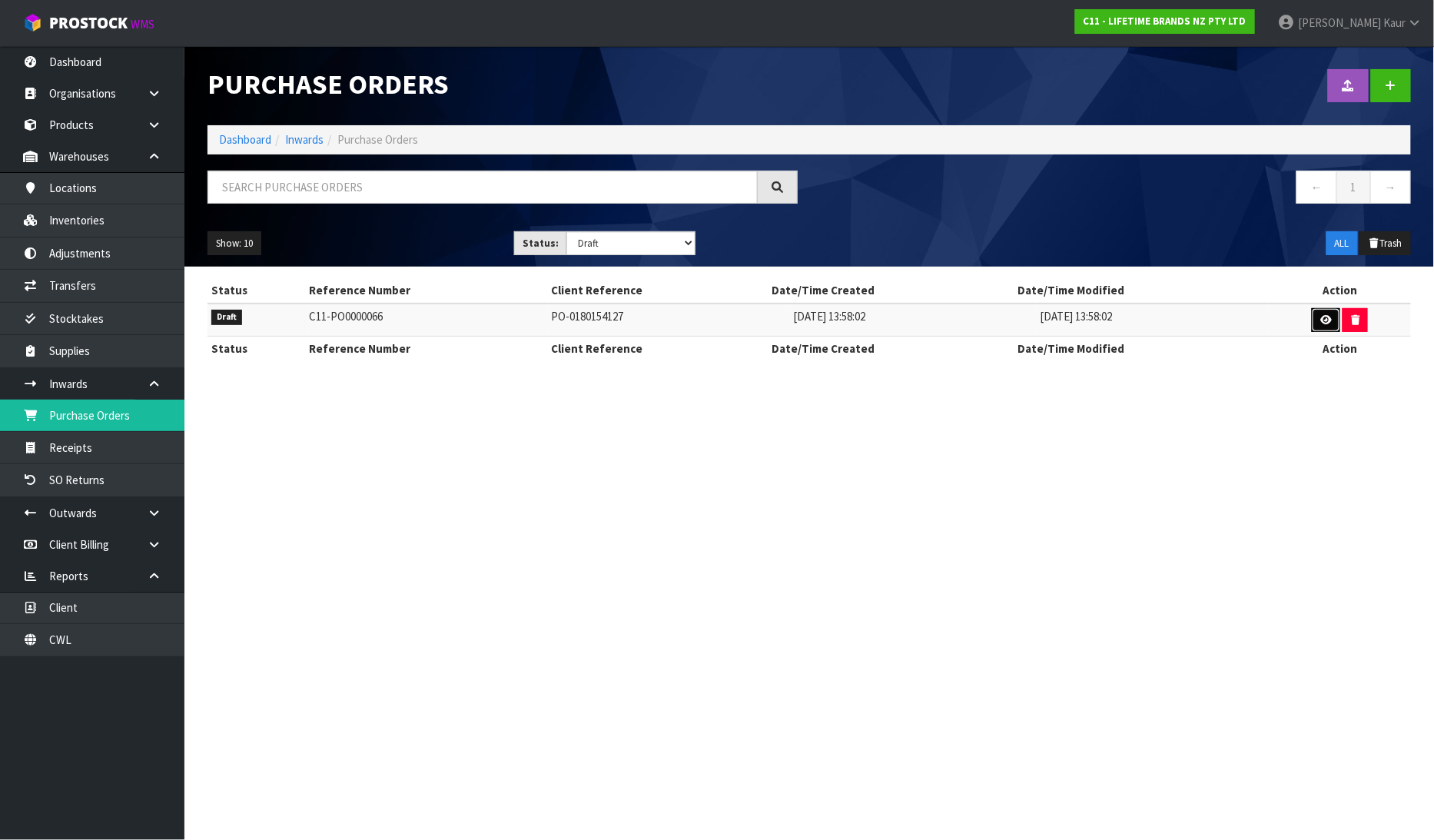
click at [1320, 318] on icon at bounding box center [1326, 320] width 12 height 10
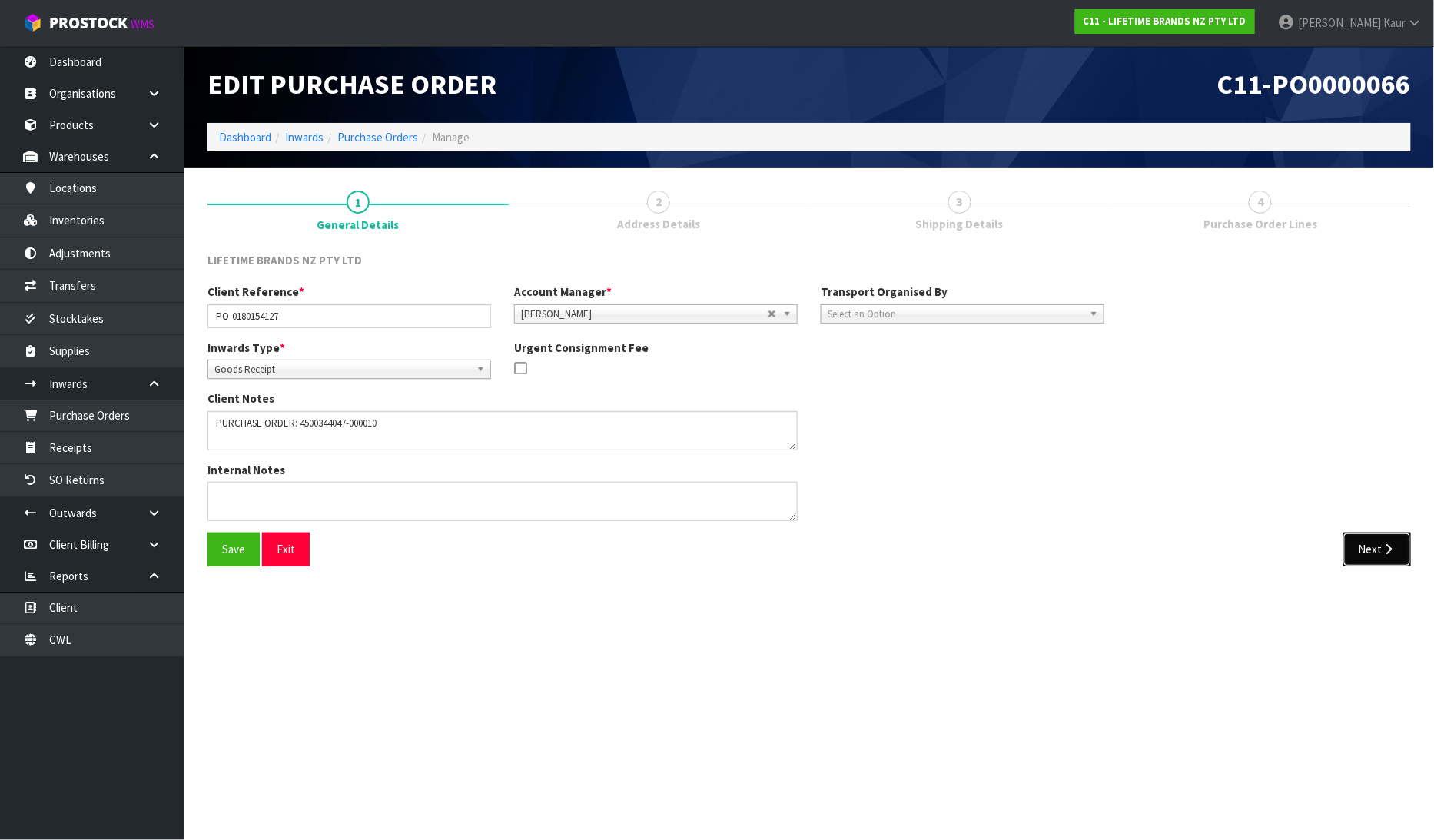
click at [1354, 546] on button "Next" at bounding box center [1377, 549] width 67 height 33
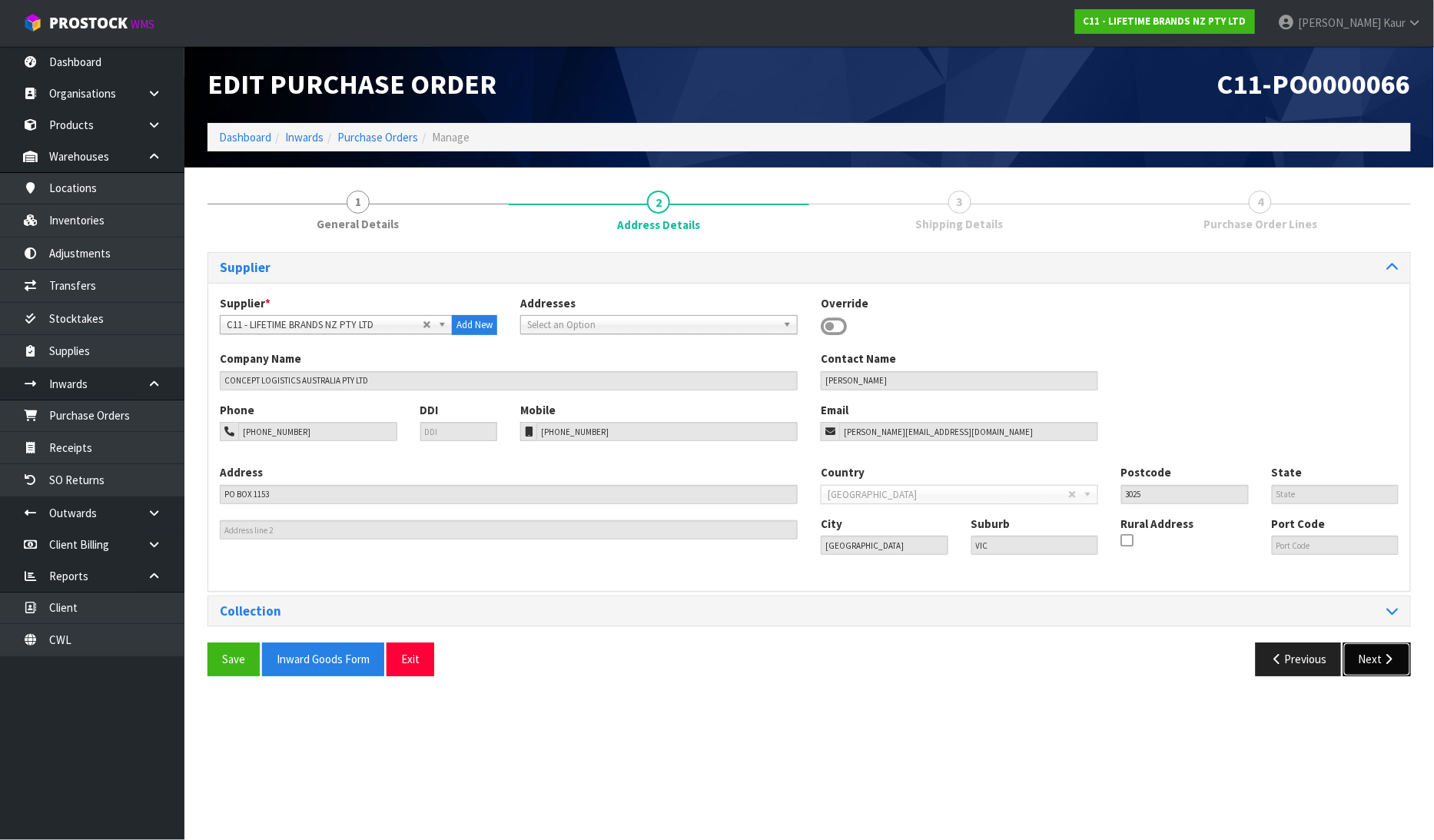
click at [1371, 654] on button "Next" at bounding box center [1377, 659] width 67 height 33
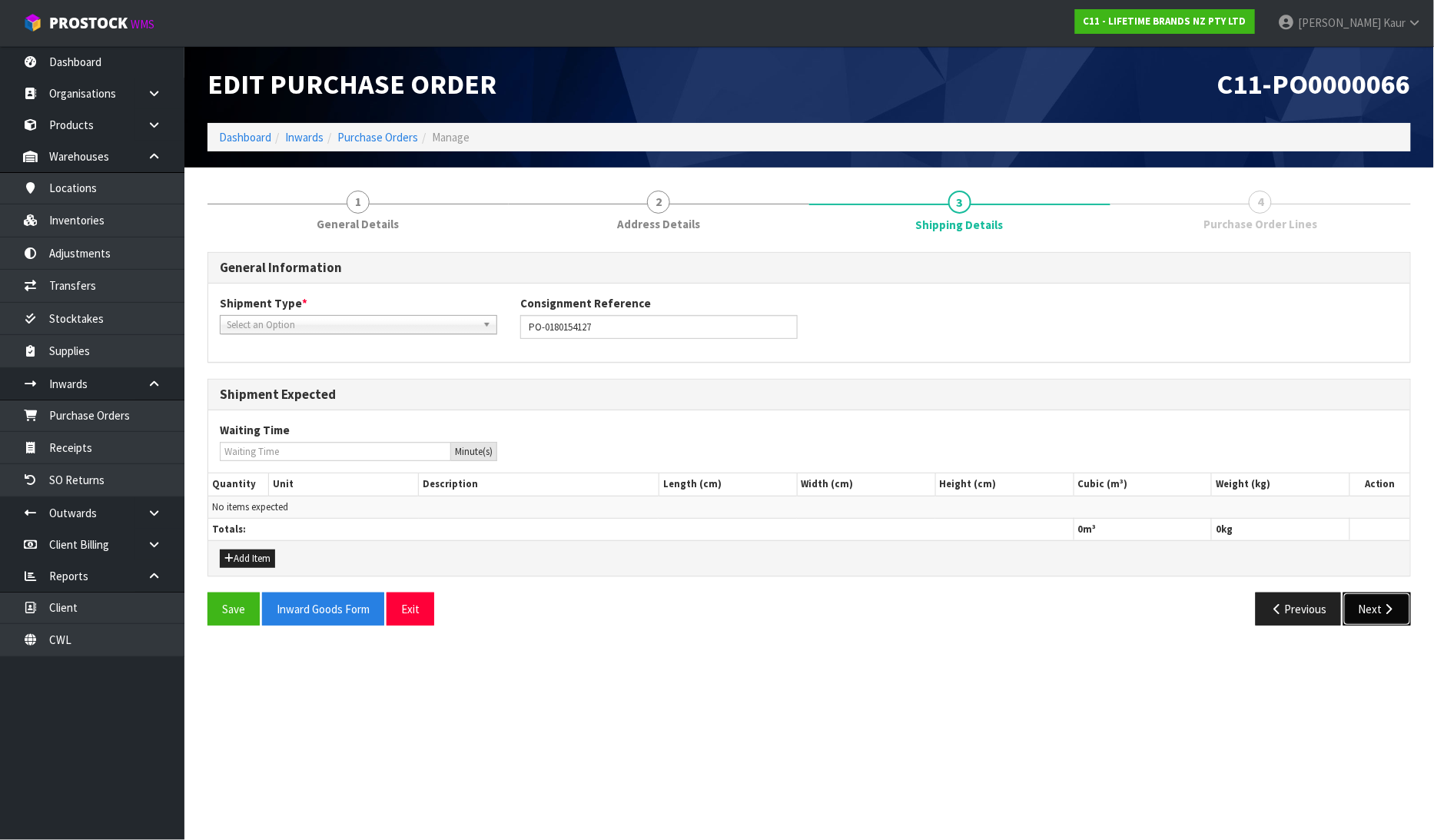
click at [1378, 608] on button "Next" at bounding box center [1377, 608] width 67 height 33
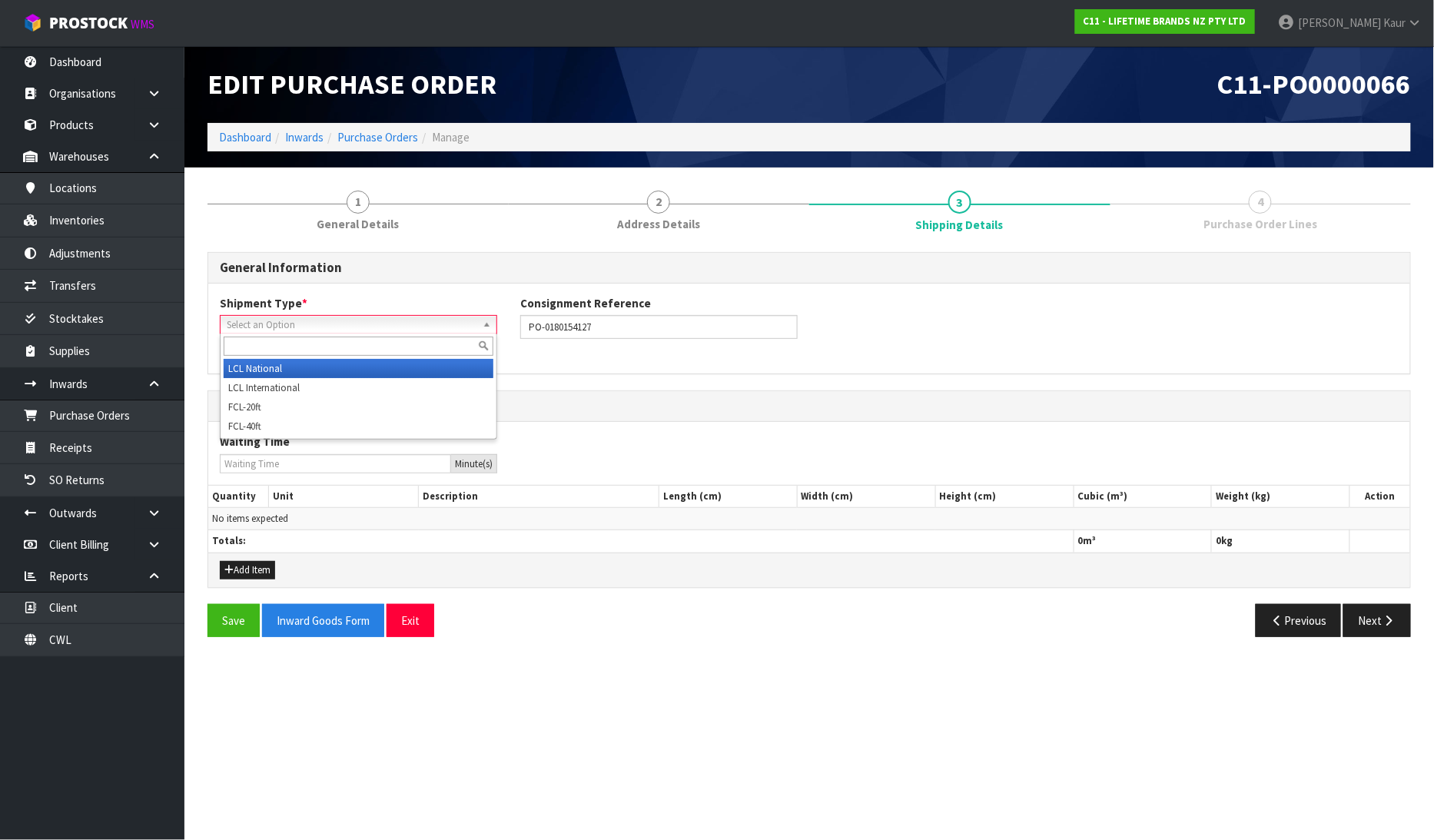
click at [227, 318] on span "Select an Option" at bounding box center [351, 325] width 250 height 19
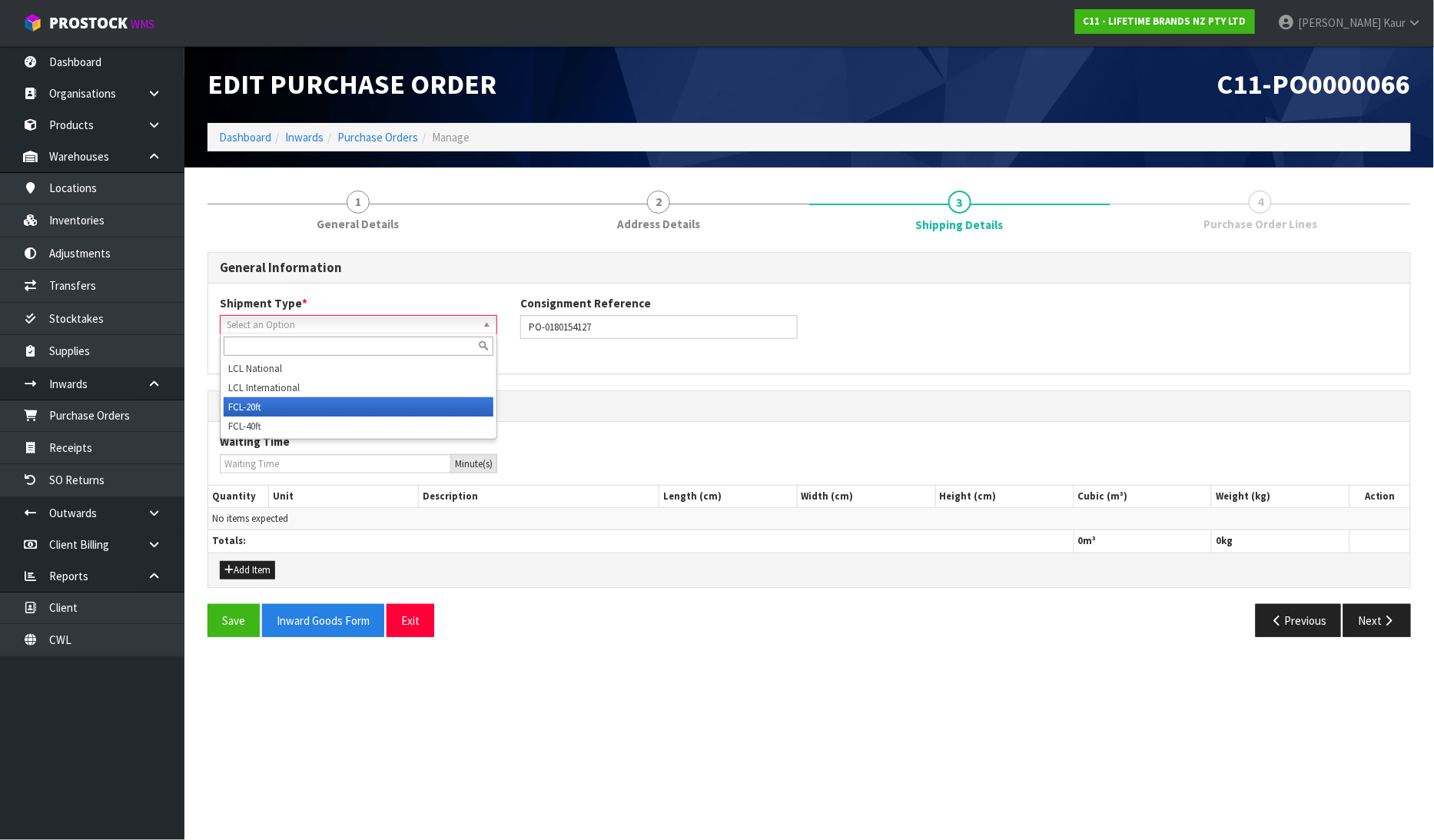
click at [267, 403] on li "FCL-20ft" at bounding box center [359, 408] width 270 height 20
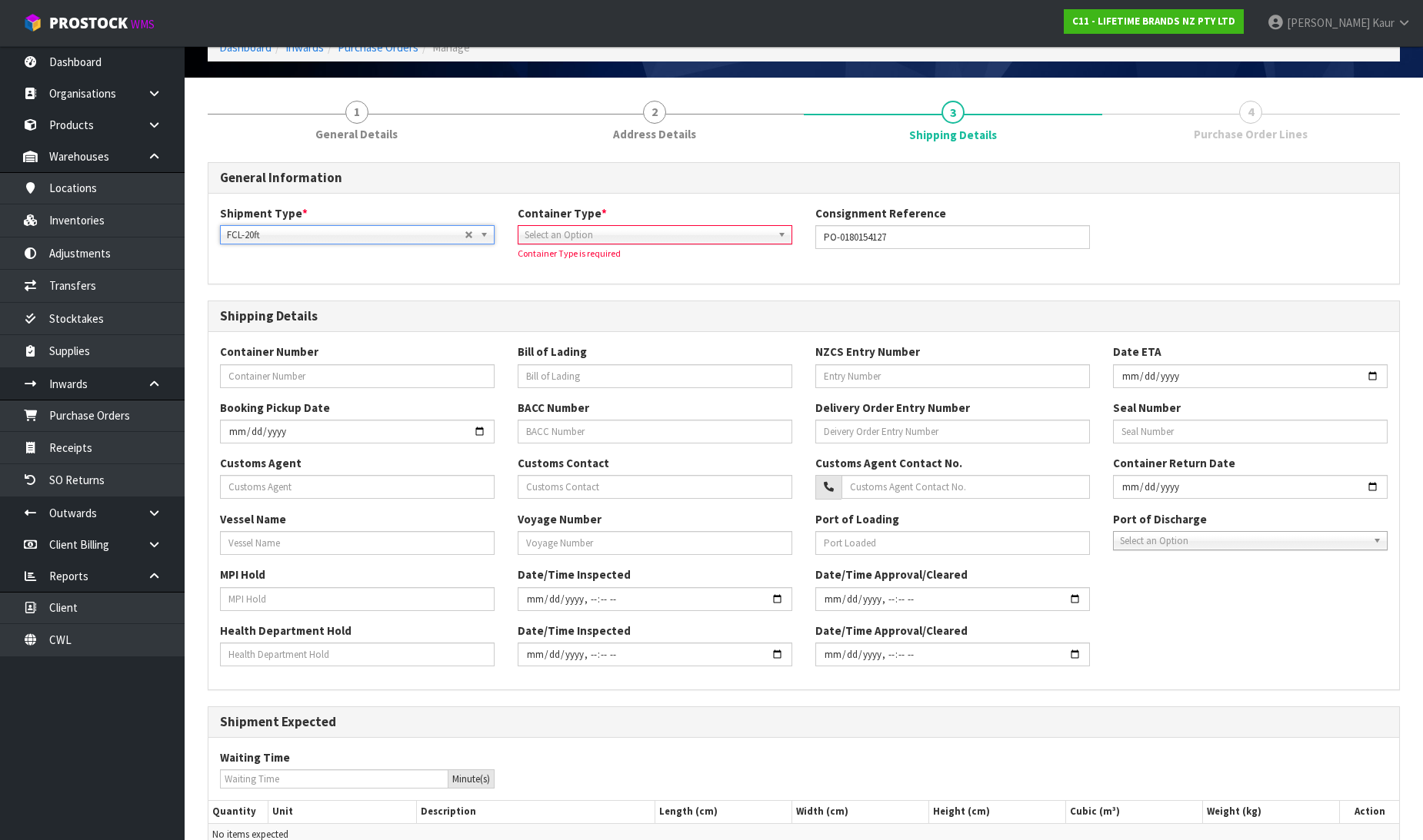
scroll to position [226, 0]
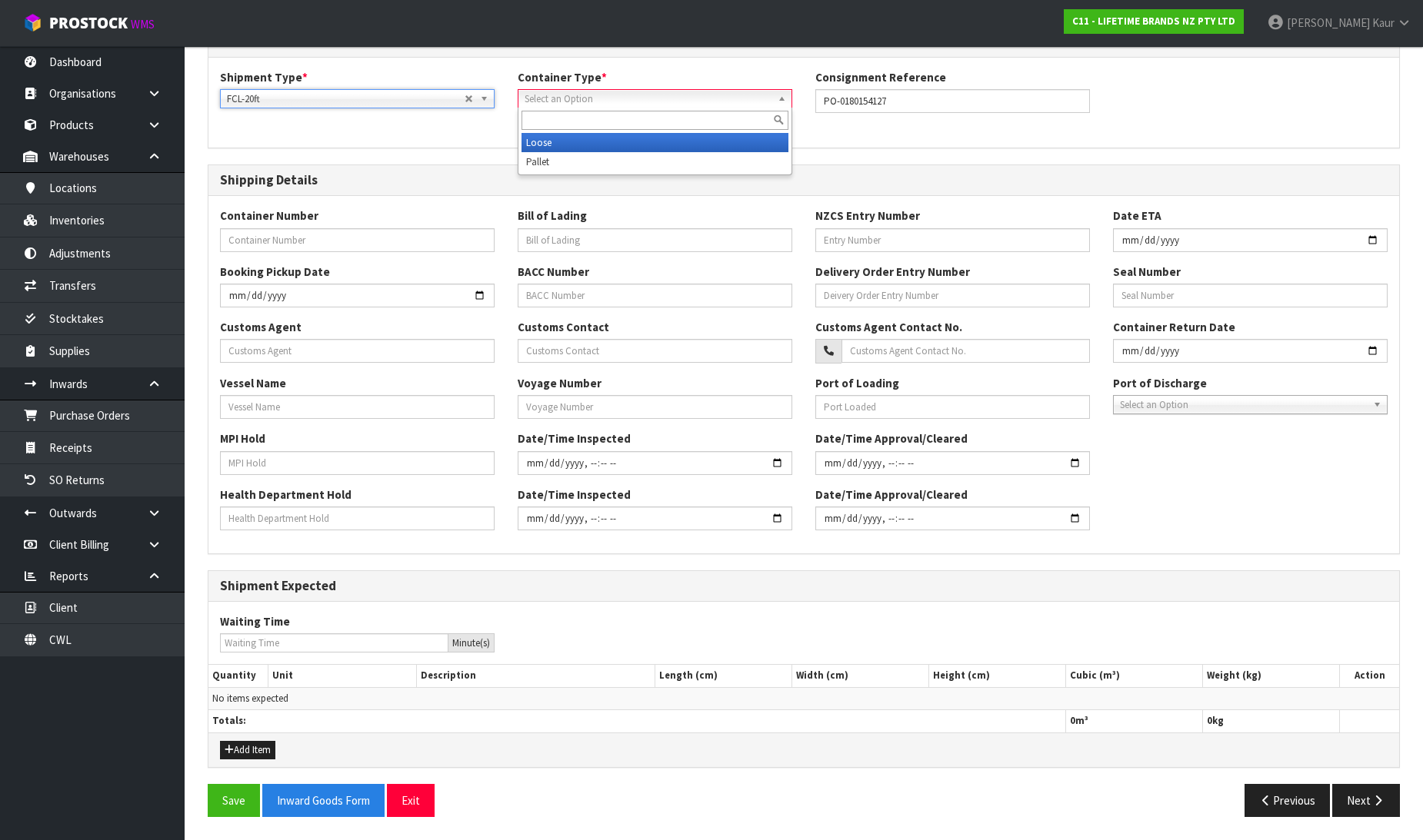
click at [586, 94] on span "Select an Option" at bounding box center [648, 99] width 247 height 19
click at [580, 142] on li "Loose" at bounding box center [655, 143] width 266 height 20
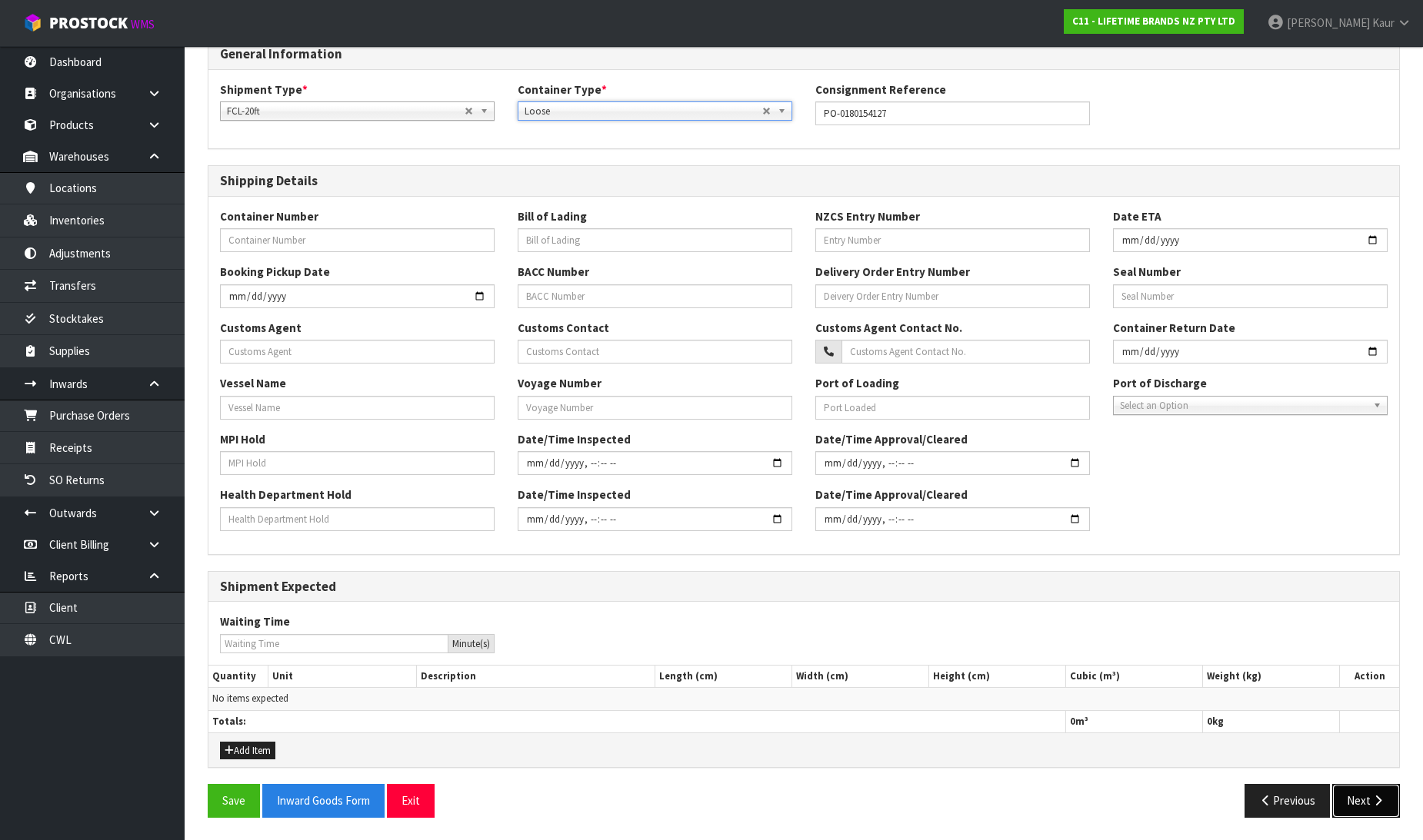
click at [1372, 804] on icon "button" at bounding box center [1378, 800] width 14 height 12
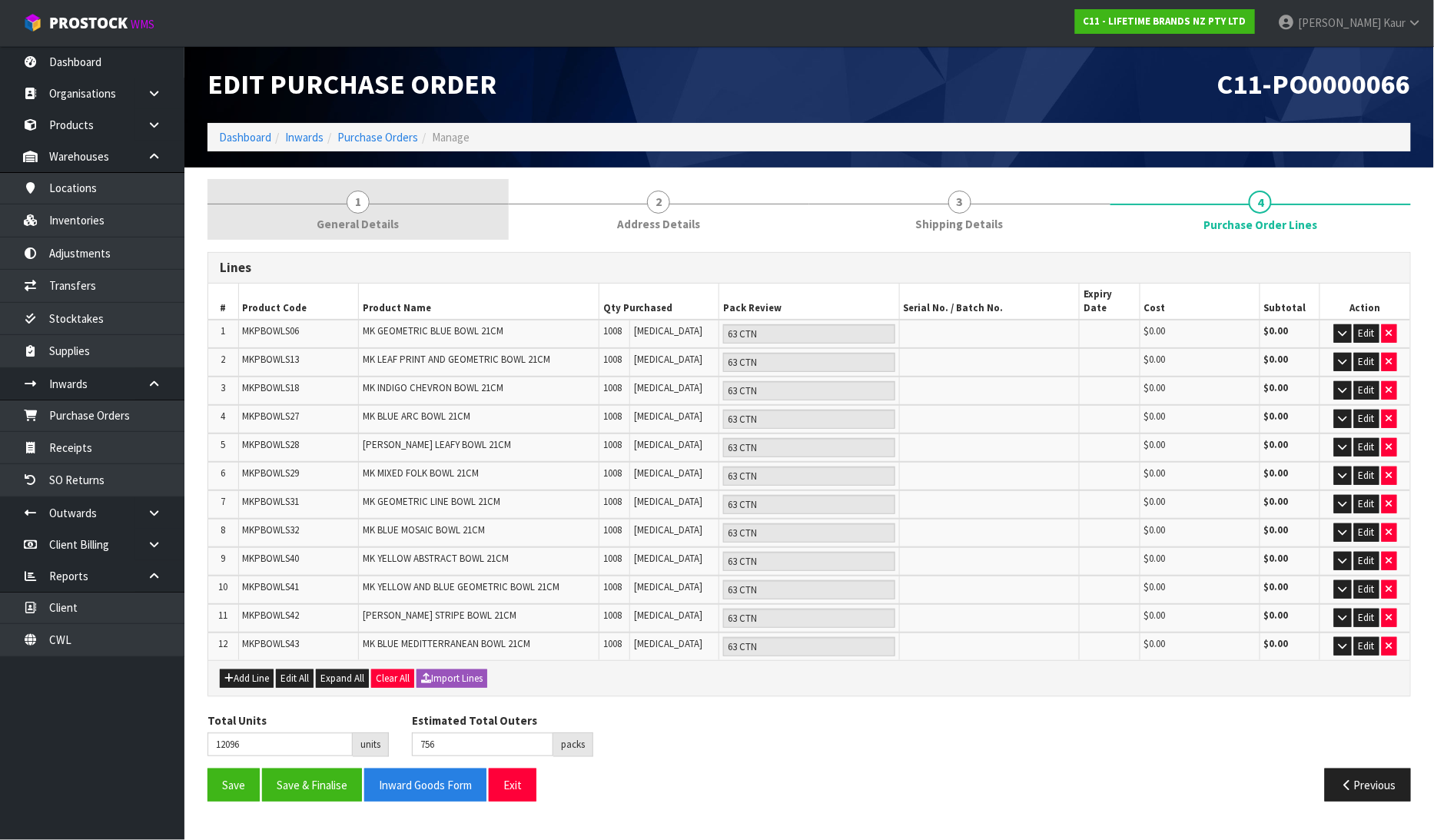
click at [375, 210] on link "1 General Details" at bounding box center [358, 210] width 301 height 60
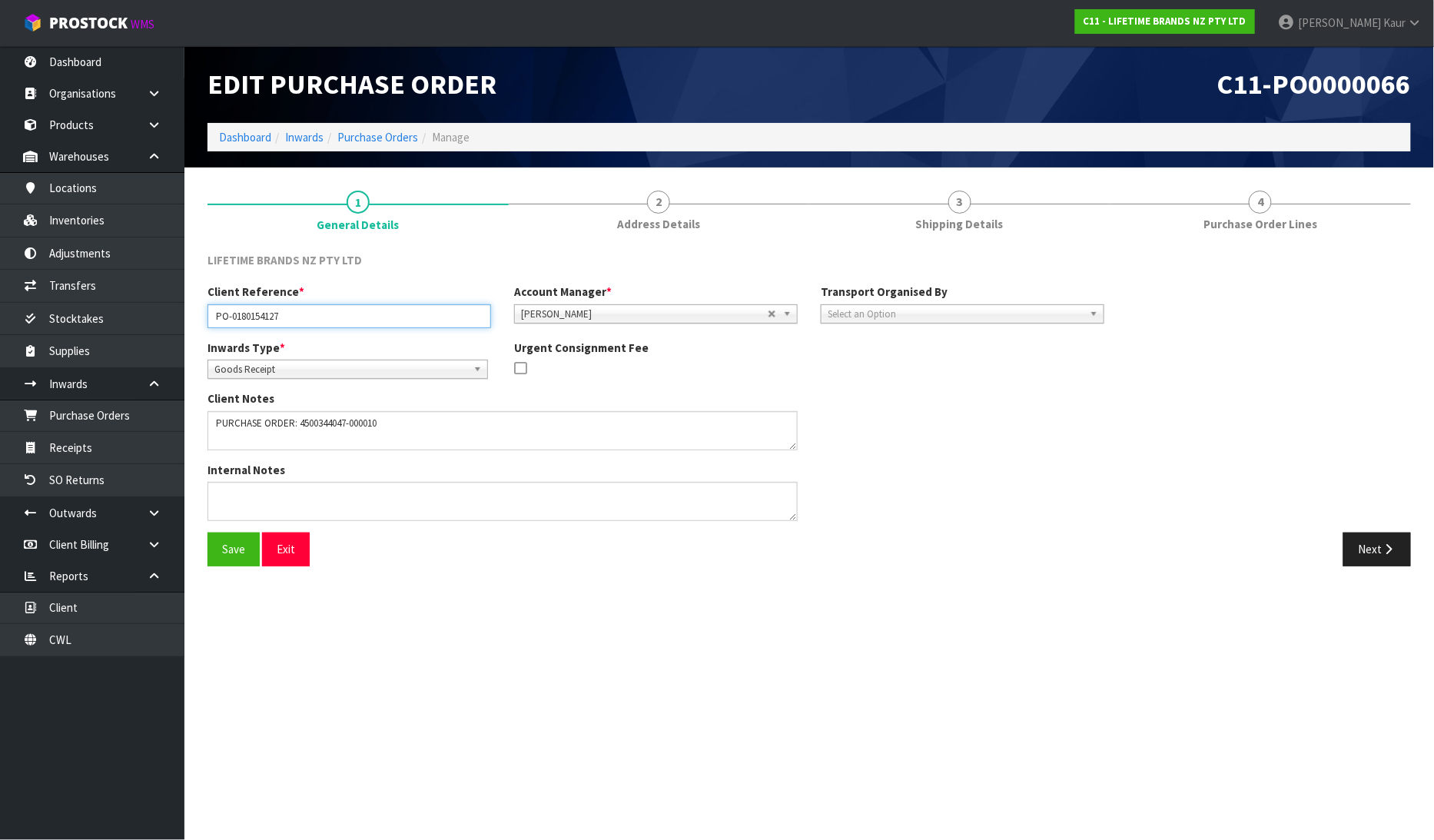
click at [297, 312] on input "PO-0180154127" at bounding box center [349, 316] width 283 height 24
paste input "CSNU1486896"
type input "PO-0180154127/CSNU1486896"
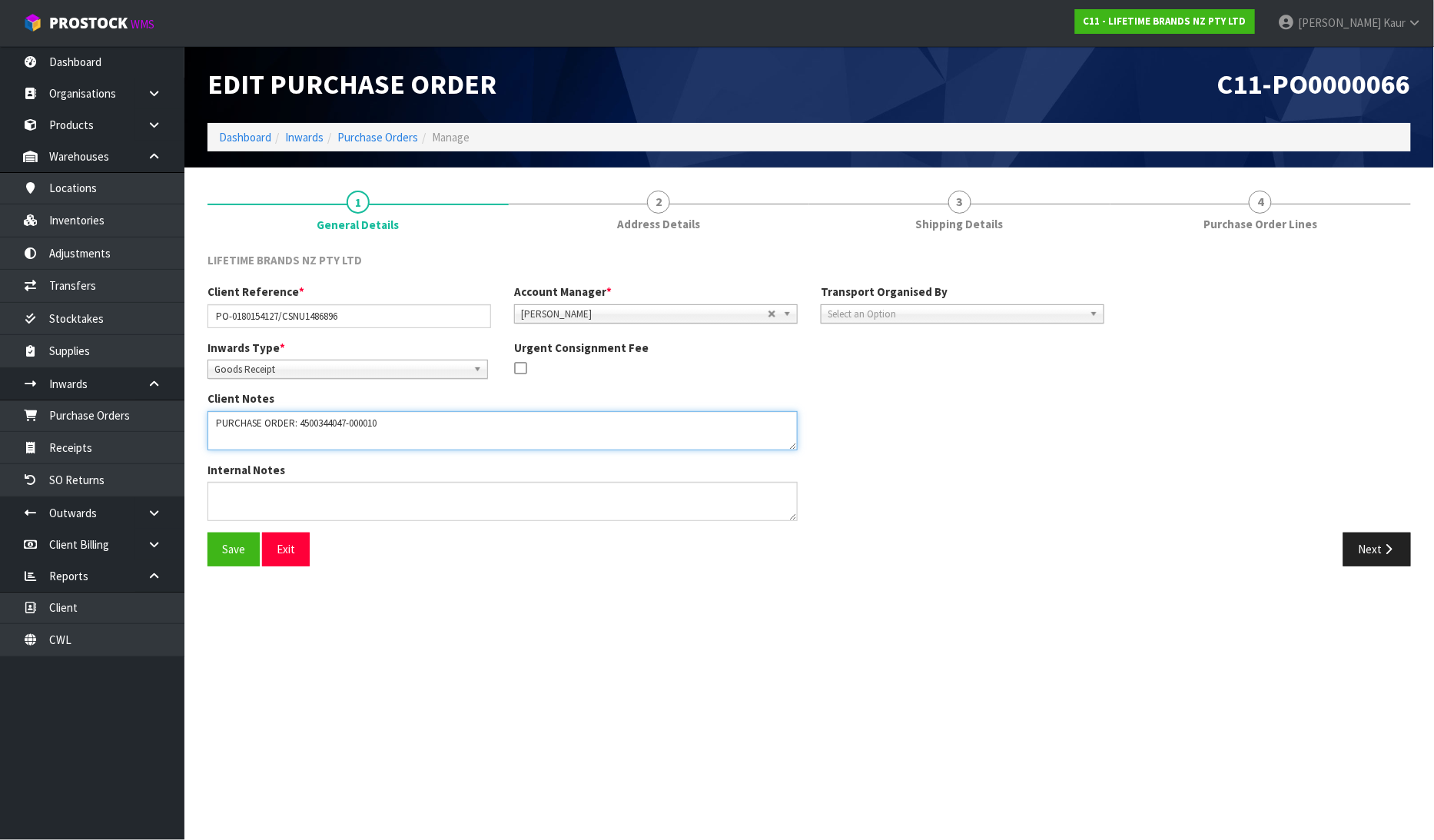
click at [227, 437] on textarea at bounding box center [503, 431] width 590 height 39
click at [403, 420] on textarea at bounding box center [503, 431] width 590 height 39
paste textarea "CSNU1486896"
type textarea "PURCHASE ORDER: 4500344047-000010 CONTAINER NUMBER-CSNU1486896"
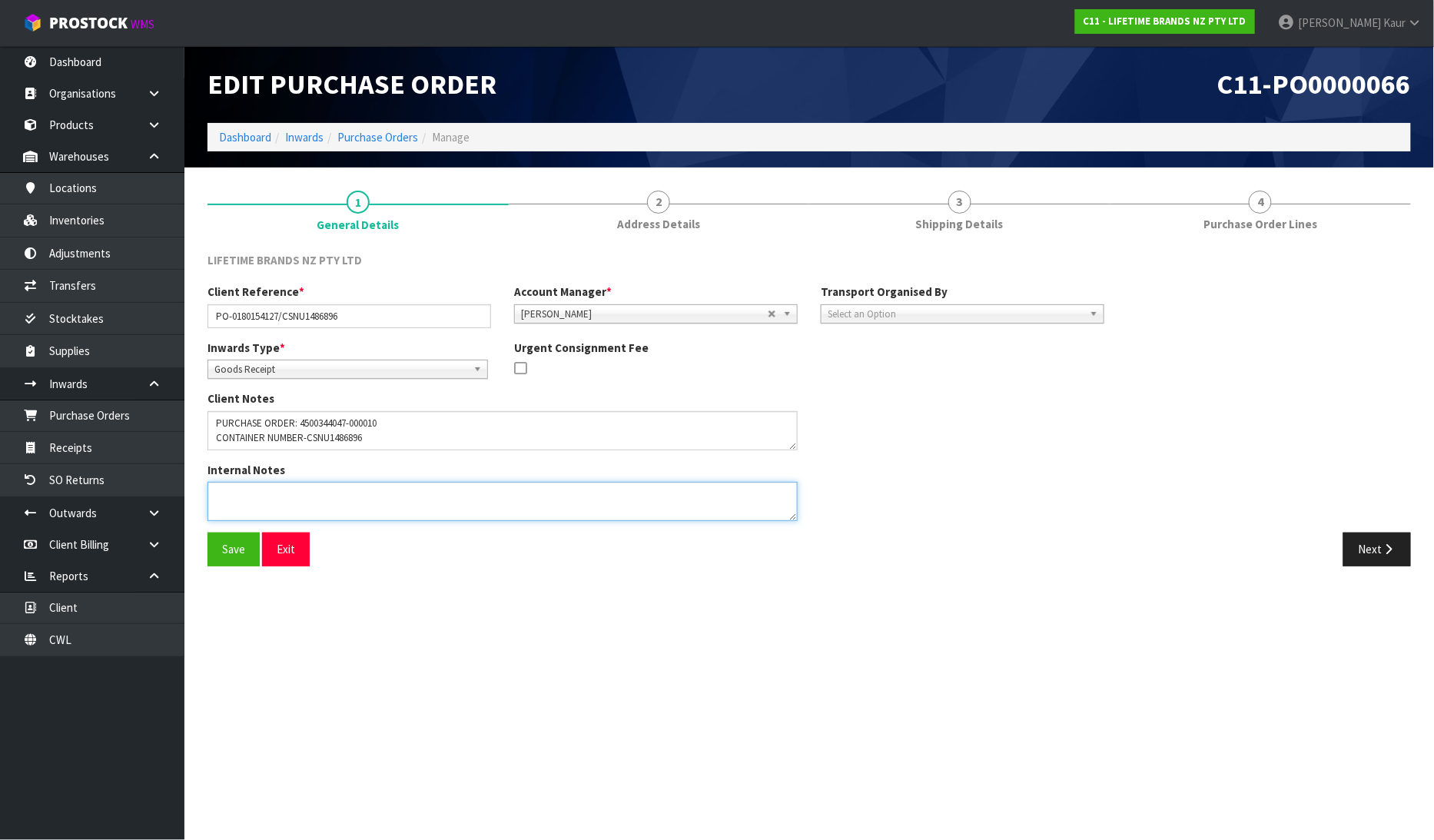
click at [273, 493] on textarea at bounding box center [503, 502] width 590 height 39
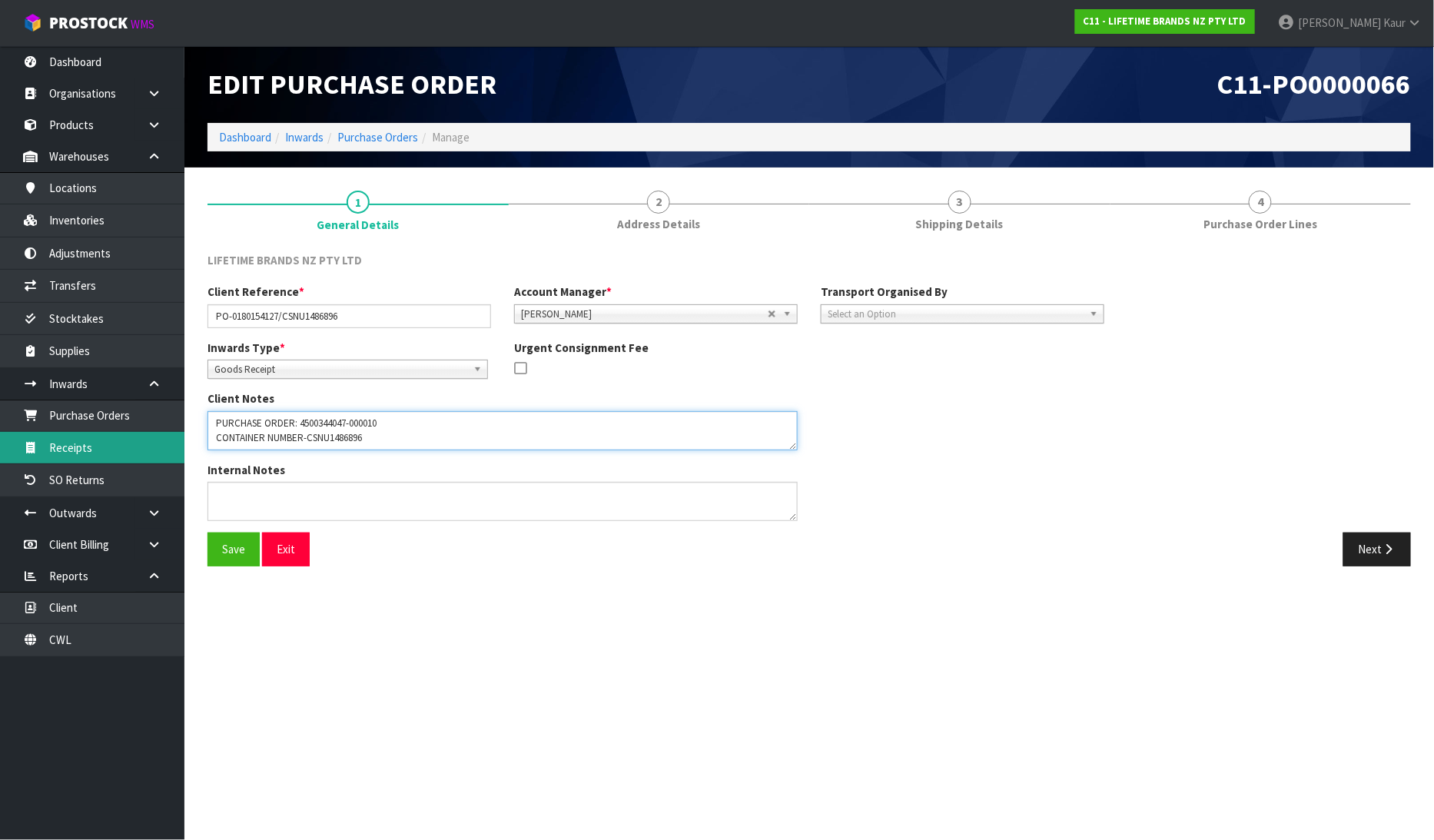
drag, startPoint x: 374, startPoint y: 432, endPoint x: 147, endPoint y: 440, distance: 227.1
click at [147, 440] on body "Toggle navigation ProStock WMS C11 - LIFETIME BRANDS NZ PTY LTD [PERSON_NAME] L…" at bounding box center [717, 420] width 1434 height 840
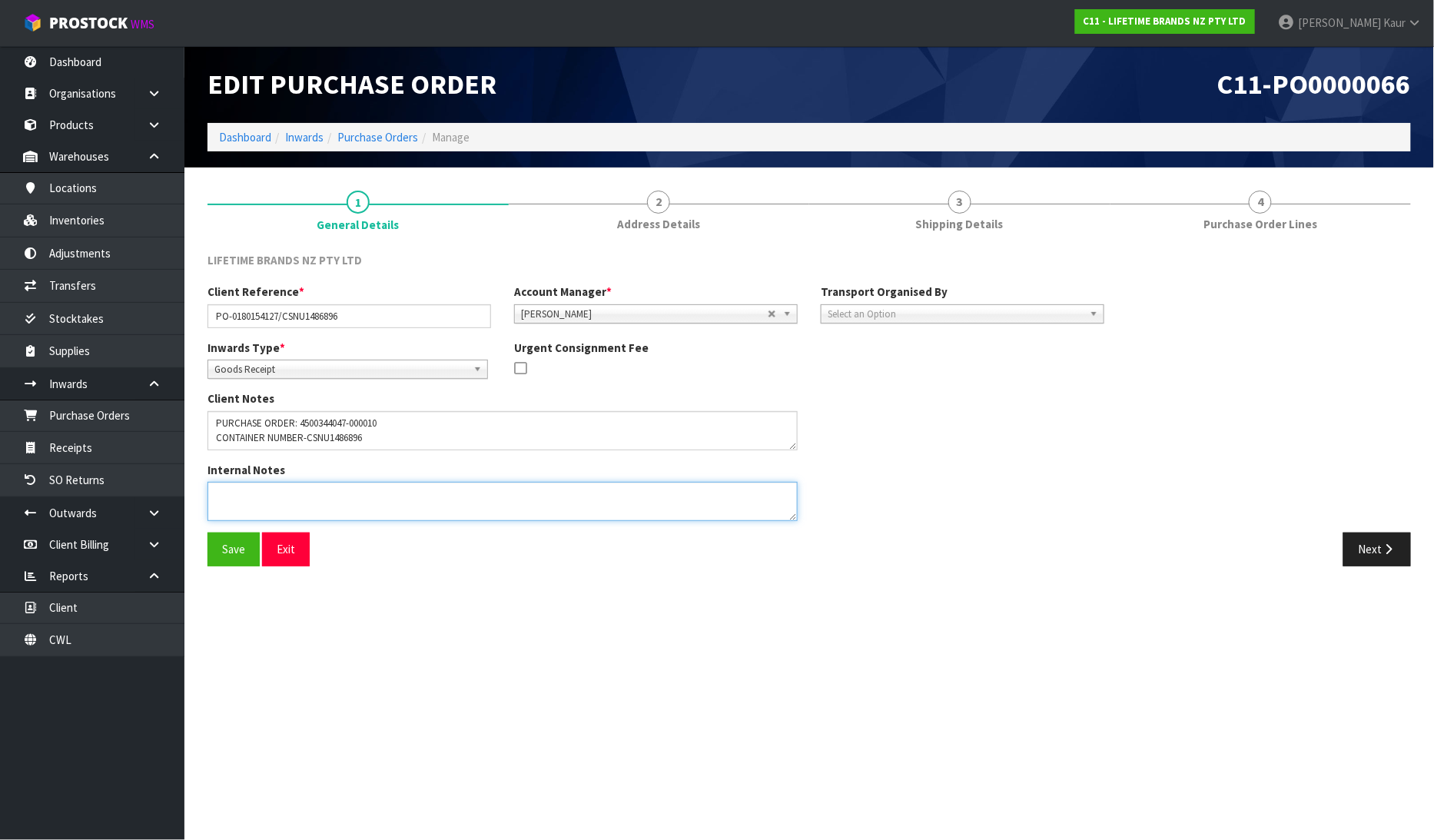
click at [313, 495] on textarea at bounding box center [503, 502] width 590 height 39
paste textarea "CONTAINER NUMBER-CSNU1486896"
type textarea "CONTAINER NUMBER-CSNU1486896"
click at [218, 550] on button "Save" at bounding box center [234, 549] width 52 height 33
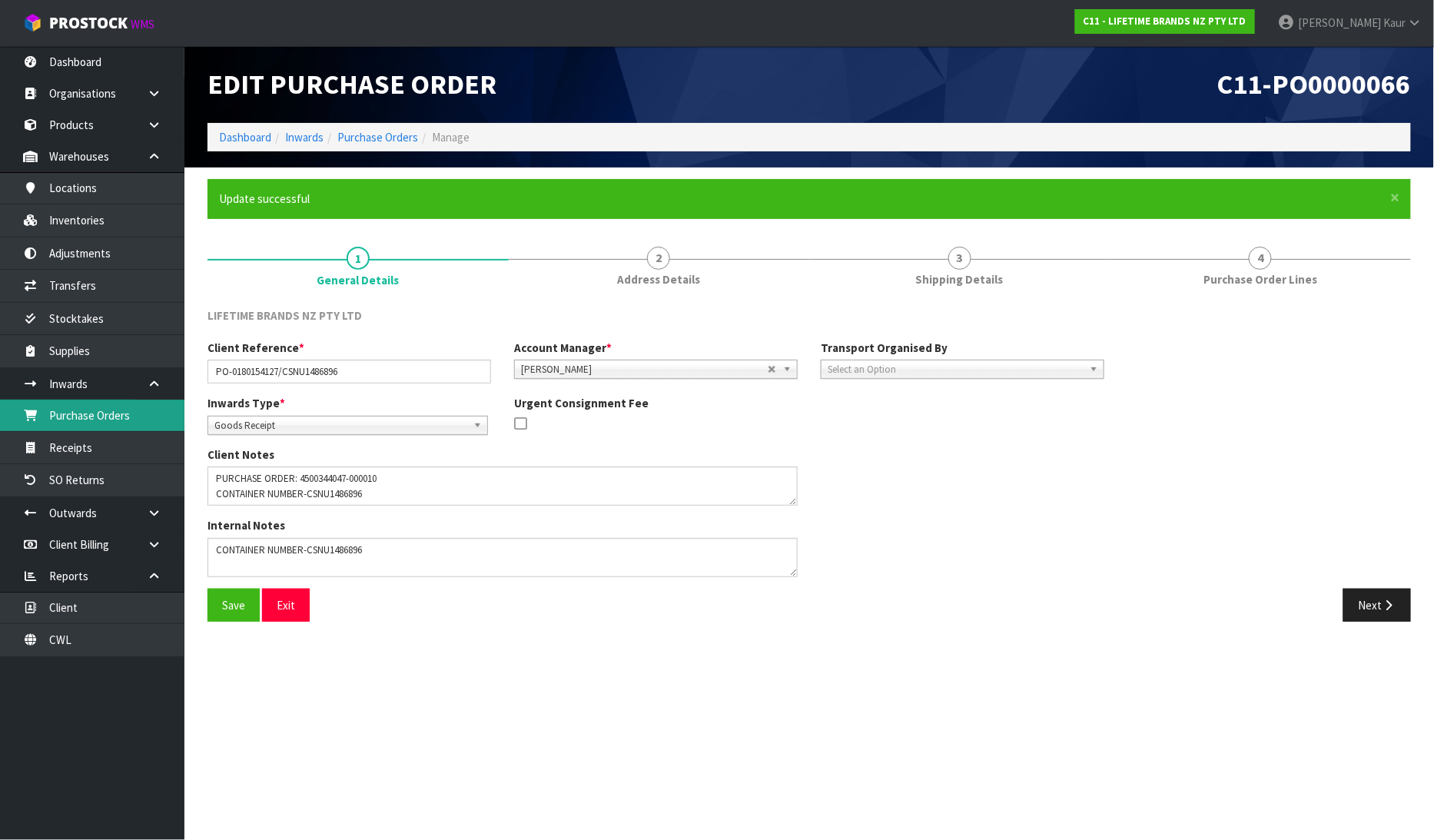
click at [134, 404] on link "Purchase Orders" at bounding box center [92, 415] width 185 height 31
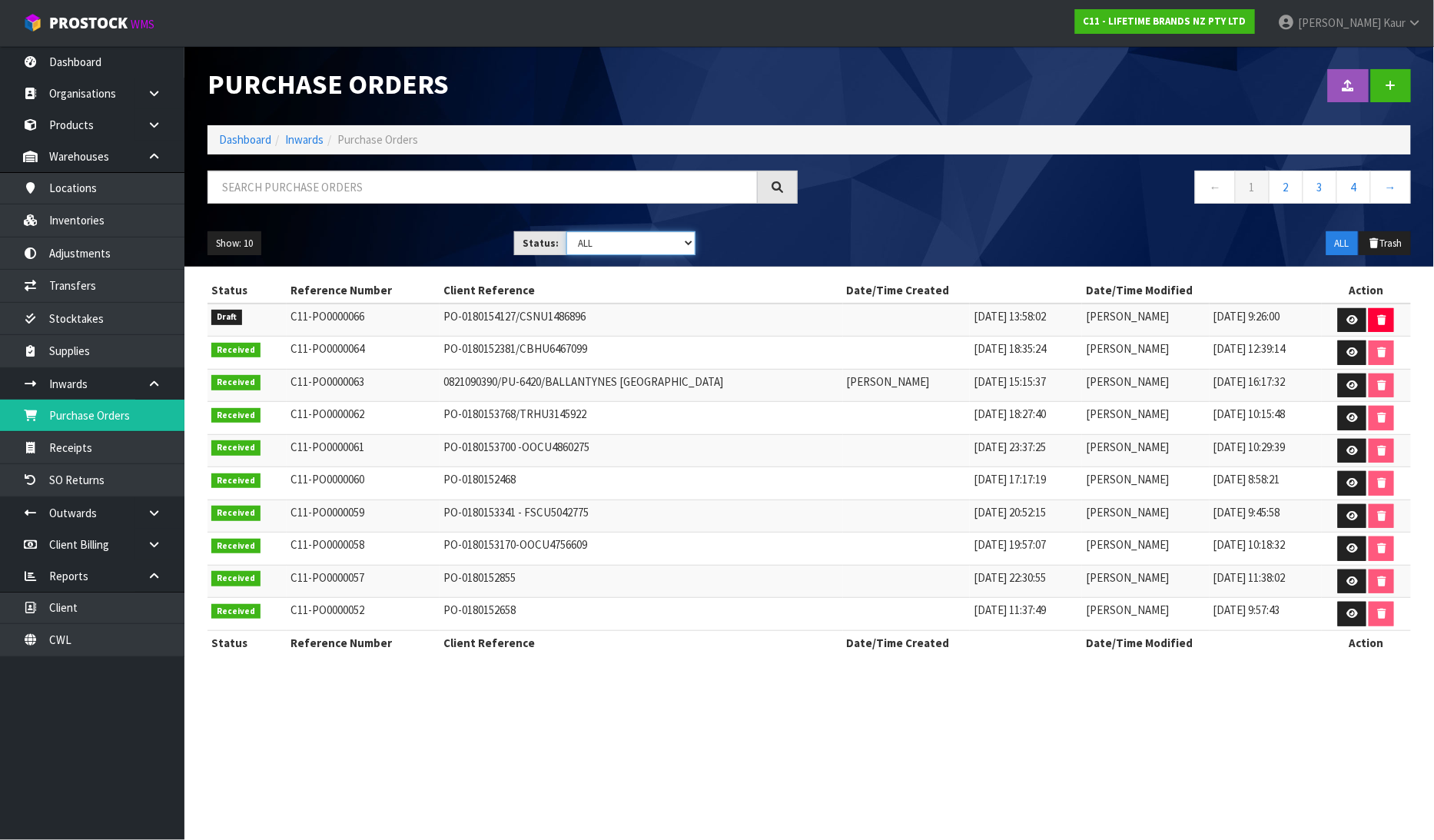
click at [687, 238] on select "Draft Pending Received Cancelled ALL" at bounding box center [630, 243] width 129 height 24
click at [538, 54] on div "Purchase Orders" at bounding box center [503, 84] width 614 height 77
click at [119, 654] on link "CWL" at bounding box center [92, 639] width 185 height 31
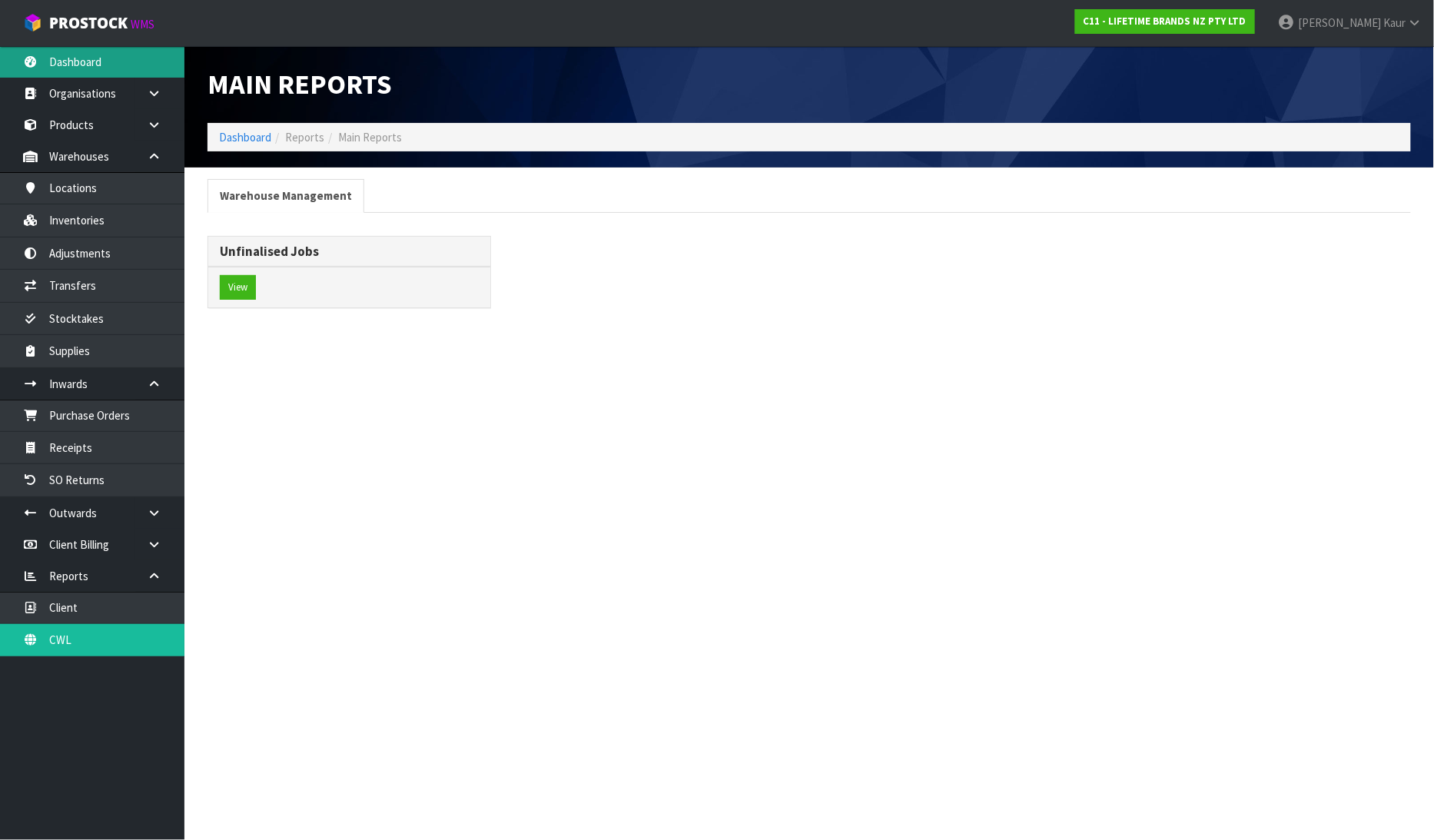
click at [83, 59] on link "Dashboard" at bounding box center [92, 61] width 185 height 31
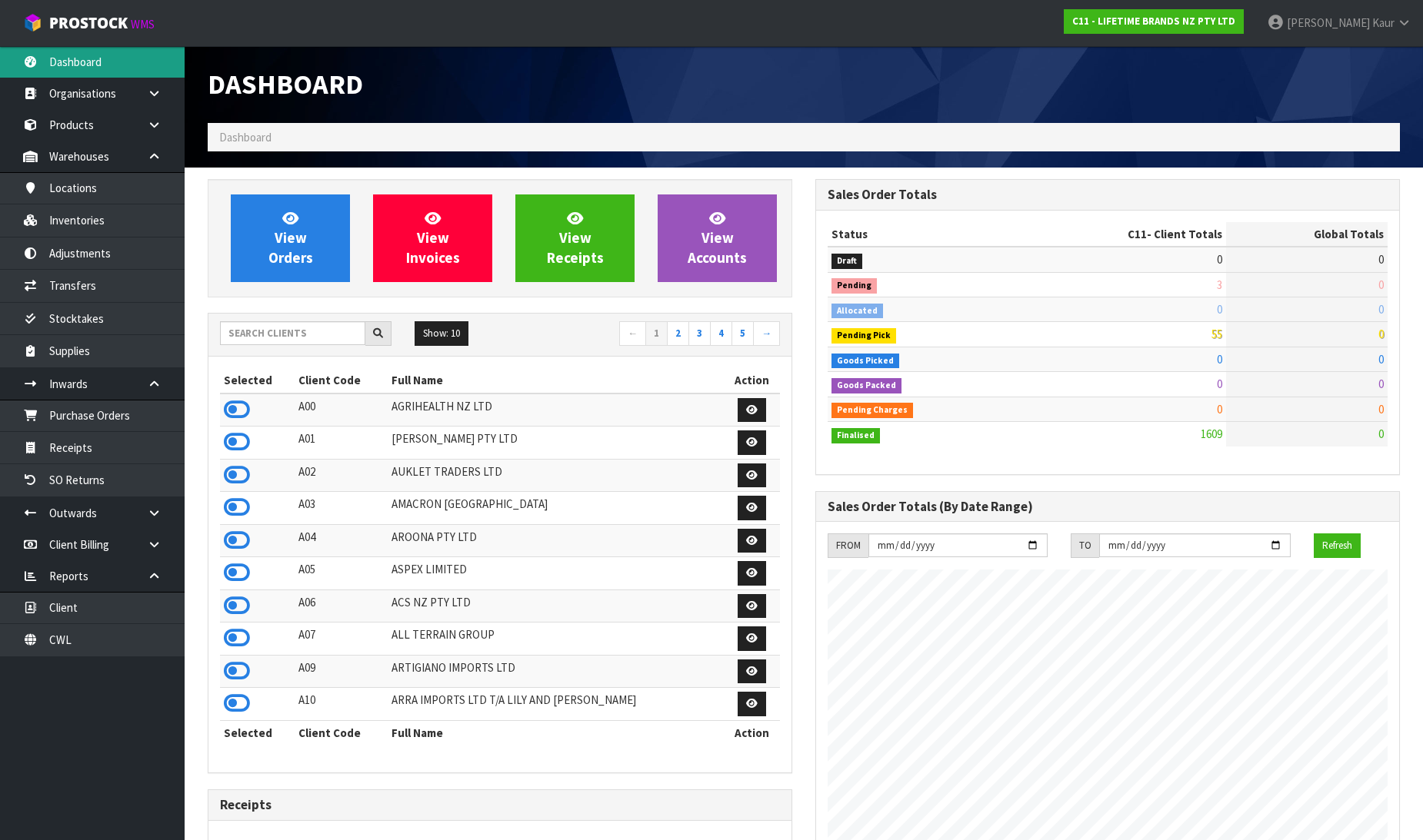
scroll to position [1164, 608]
